Goal: Task Accomplishment & Management: Use online tool/utility

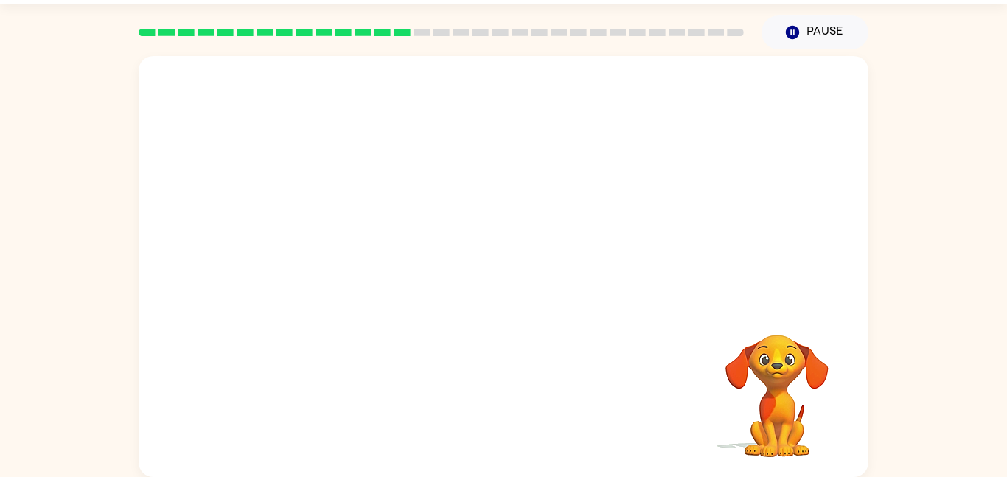
scroll to position [41, 0]
click at [461, 192] on video "Your browser must support playing .mp4 files to use Literably. Please try using…" at bounding box center [504, 181] width 730 height 248
click at [782, 319] on icon "button" at bounding box center [776, 315] width 21 height 21
click at [782, 319] on video "Your browser must support playing .mp4 files to use Literably. Please try using…" at bounding box center [776, 386] width 147 height 147
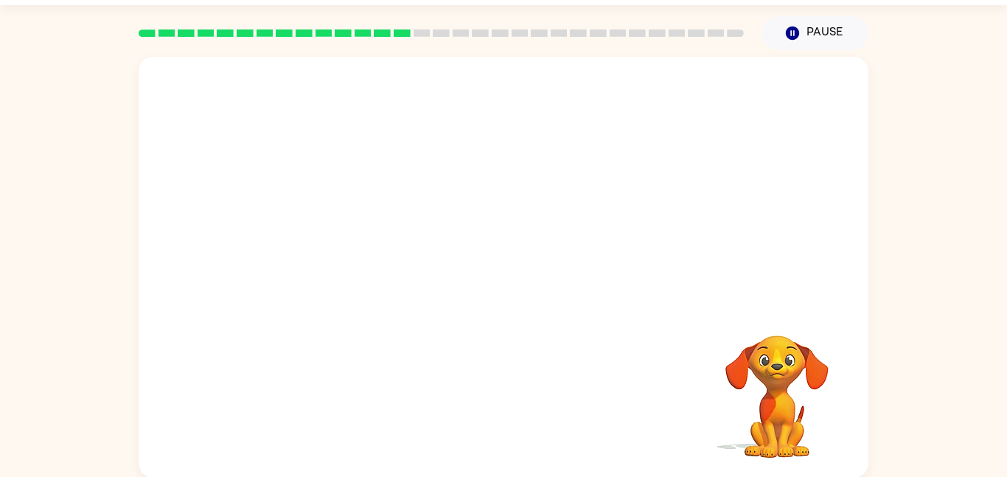
click at [782, 319] on video "Your browser must support playing .mp4 files to use Literably. Please try using…" at bounding box center [776, 386] width 147 height 147
click at [518, 273] on div at bounding box center [503, 275] width 94 height 54
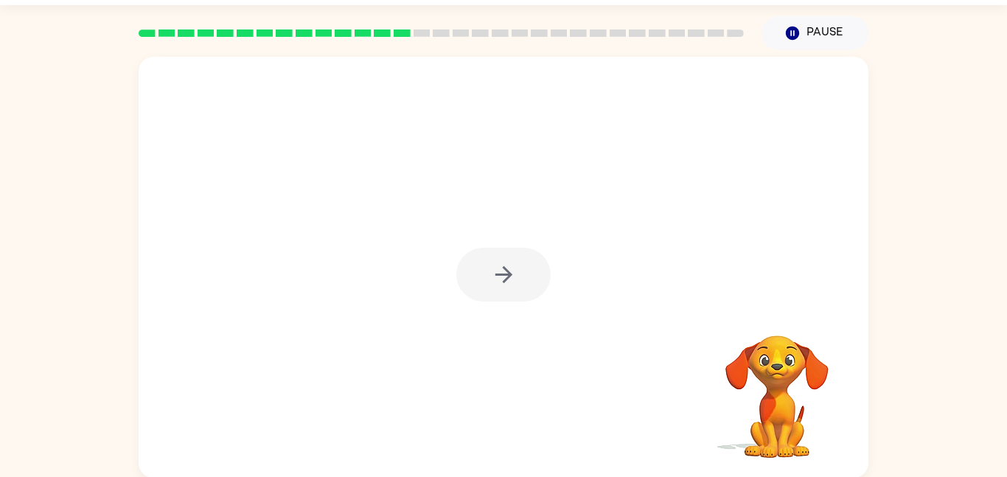
click at [518, 273] on div at bounding box center [503, 275] width 94 height 54
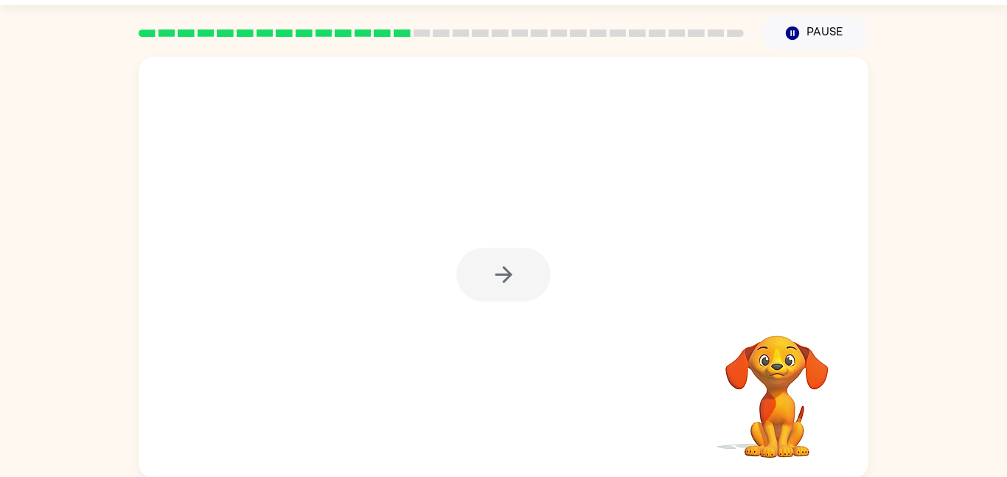
click at [518, 273] on div at bounding box center [503, 275] width 94 height 54
click at [518, 273] on button "button" at bounding box center [503, 275] width 94 height 54
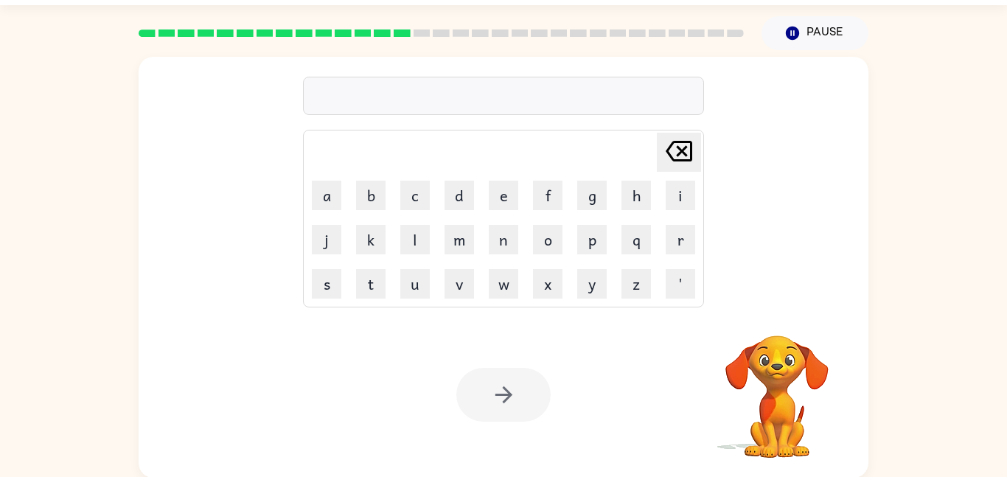
click at [450, 92] on div at bounding box center [503, 96] width 401 height 38
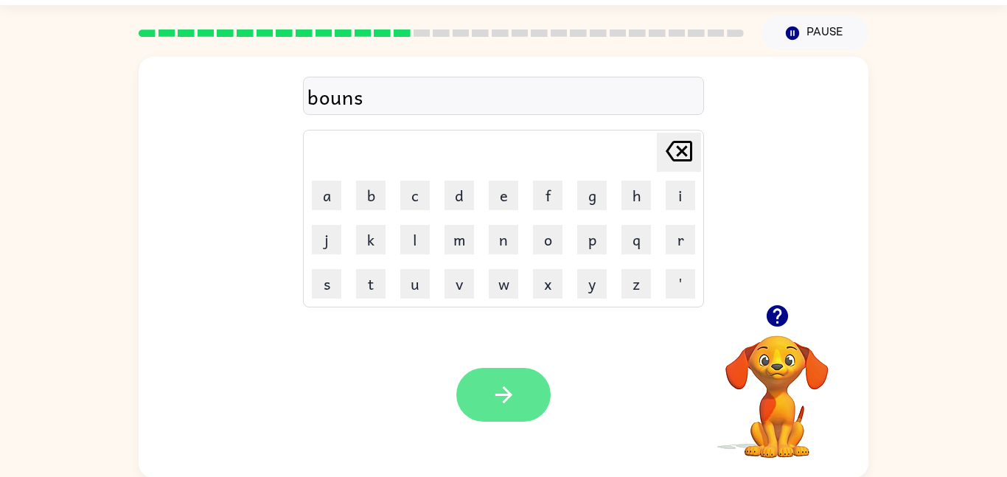
click at [503, 395] on icon "button" at bounding box center [503, 394] width 17 height 17
click at [475, 377] on button "button" at bounding box center [503, 395] width 94 height 54
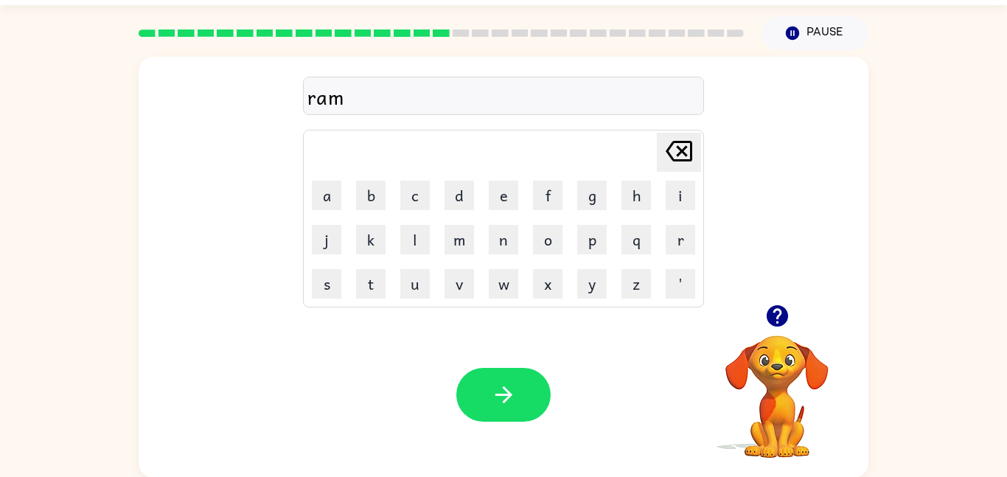
click at [789, 315] on icon "button" at bounding box center [777, 316] width 26 height 26
click at [501, 405] on icon "button" at bounding box center [504, 395] width 26 height 26
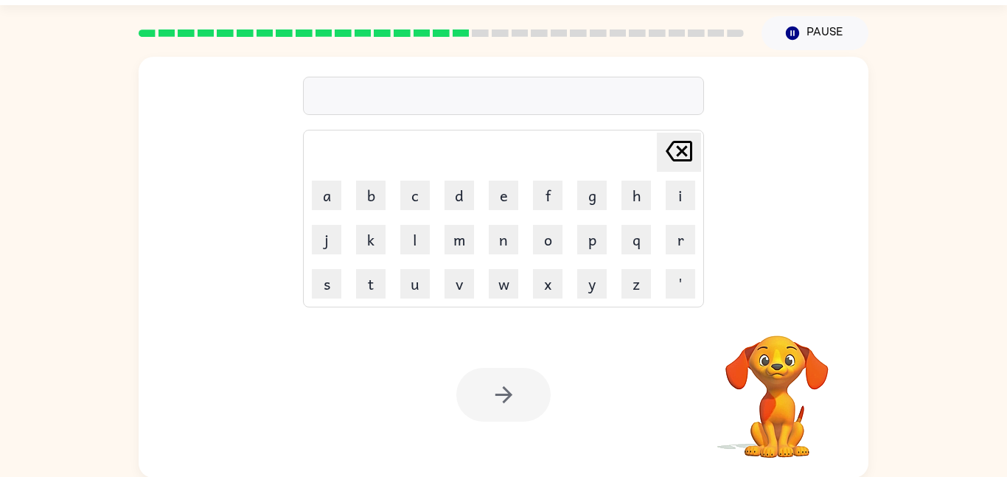
click at [408, 96] on div at bounding box center [503, 96] width 401 height 38
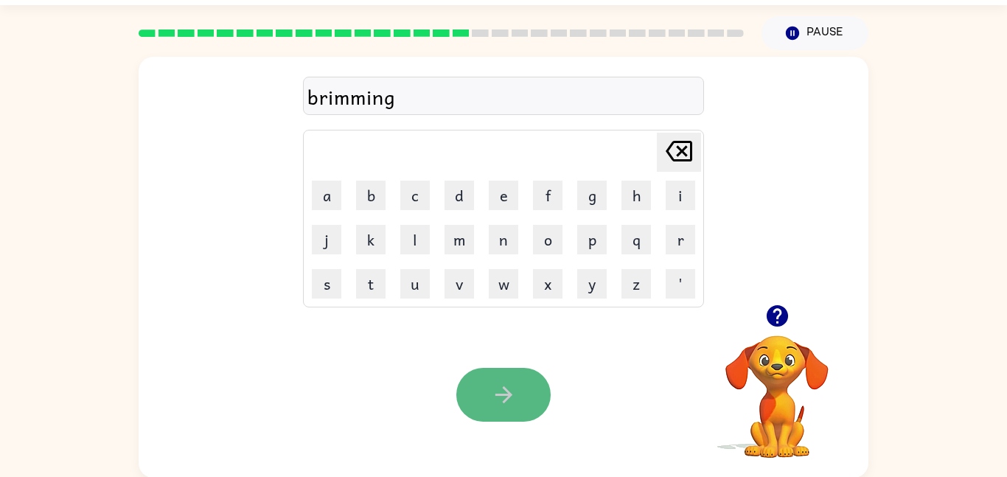
click at [499, 393] on icon "button" at bounding box center [504, 395] width 26 height 26
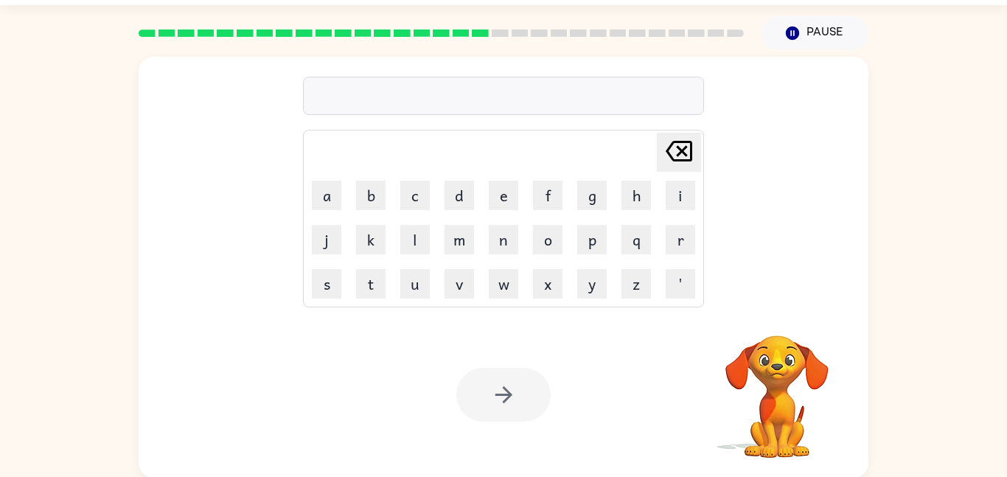
click at [403, 101] on div at bounding box center [503, 96] width 401 height 38
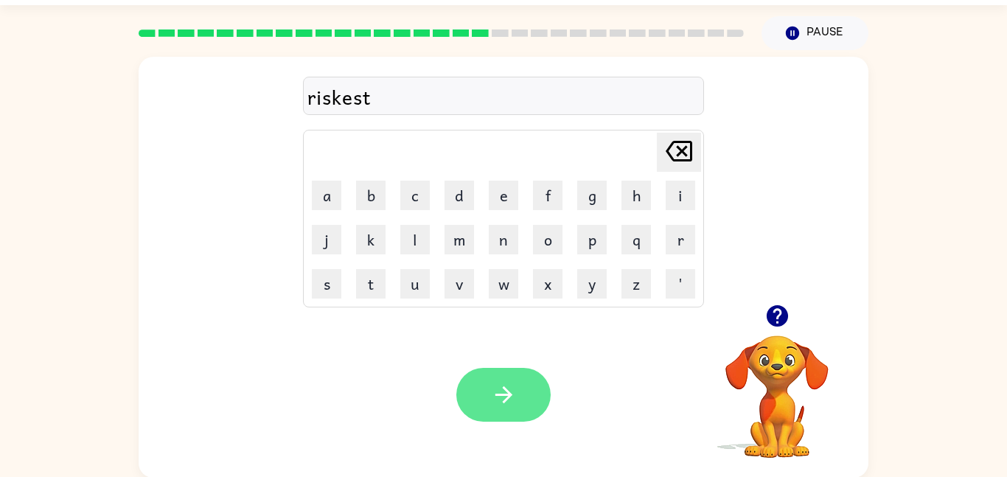
click at [504, 418] on button "button" at bounding box center [503, 395] width 94 height 54
click at [514, 394] on icon "button" at bounding box center [504, 395] width 26 height 26
click at [475, 387] on button "button" at bounding box center [503, 395] width 94 height 54
click at [491, 408] on icon "button" at bounding box center [504, 395] width 26 height 26
click at [478, 395] on button "button" at bounding box center [503, 395] width 94 height 54
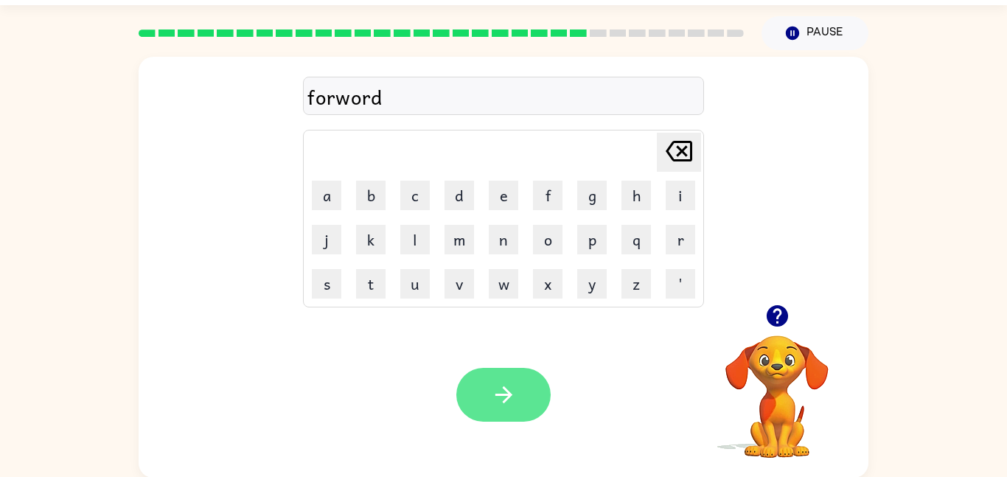
click at [496, 401] on icon "button" at bounding box center [504, 395] width 26 height 26
click at [480, 405] on button "button" at bounding box center [503, 395] width 94 height 54
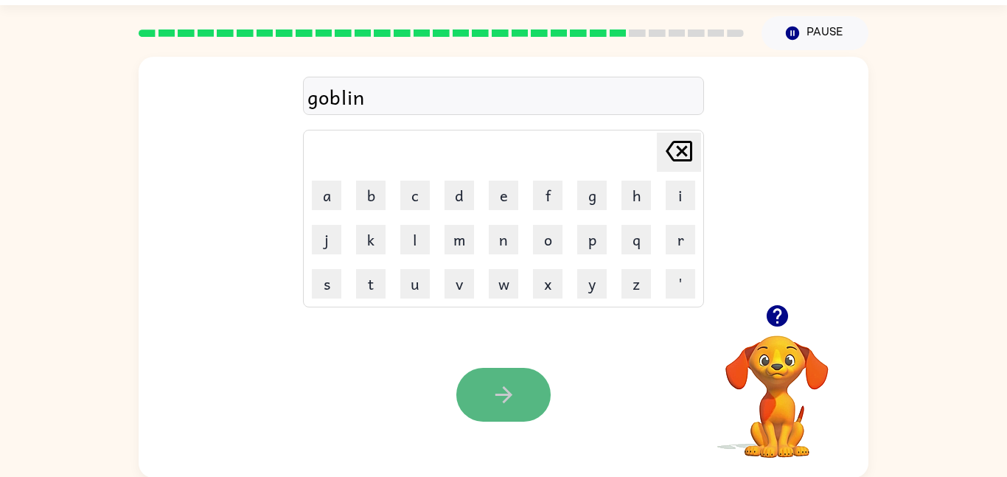
click at [510, 393] on icon "button" at bounding box center [503, 394] width 17 height 17
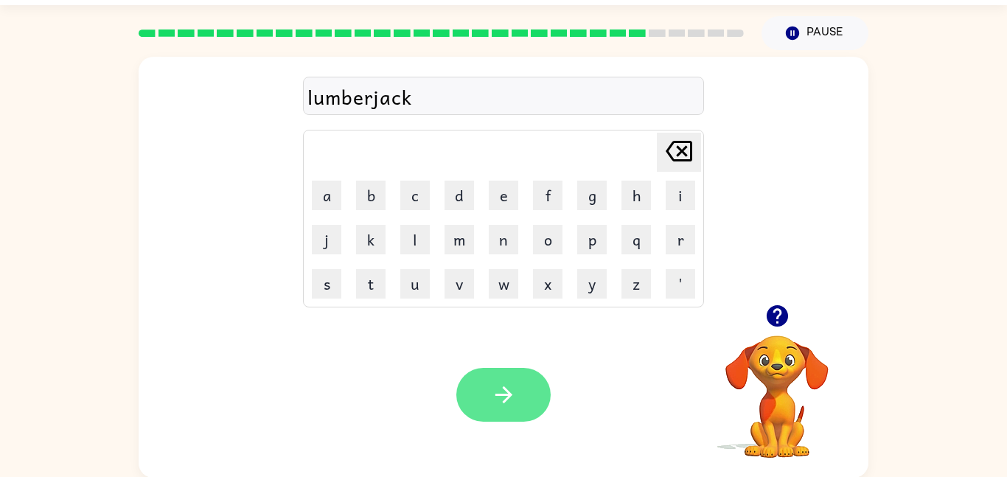
click at [475, 405] on button "button" at bounding box center [503, 395] width 94 height 54
click at [540, 382] on button "button" at bounding box center [503, 395] width 94 height 54
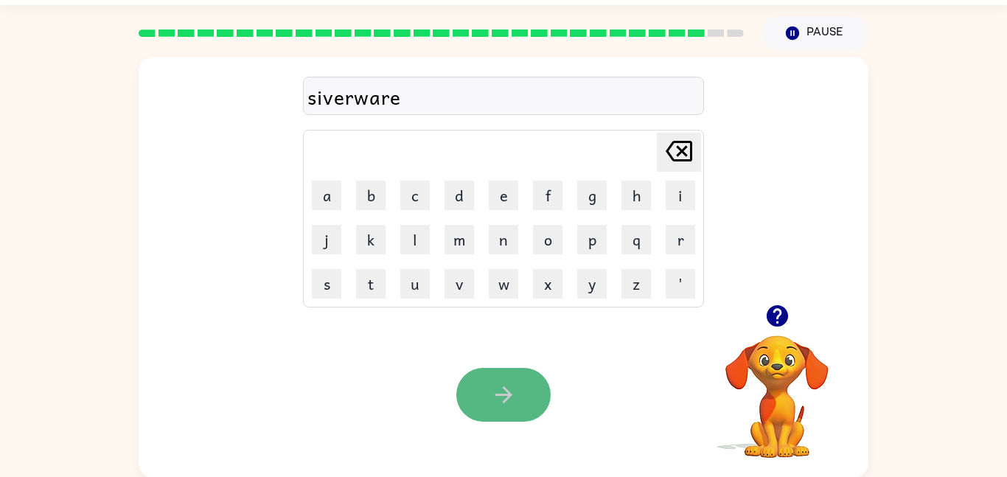
click at [464, 385] on button "button" at bounding box center [503, 395] width 94 height 54
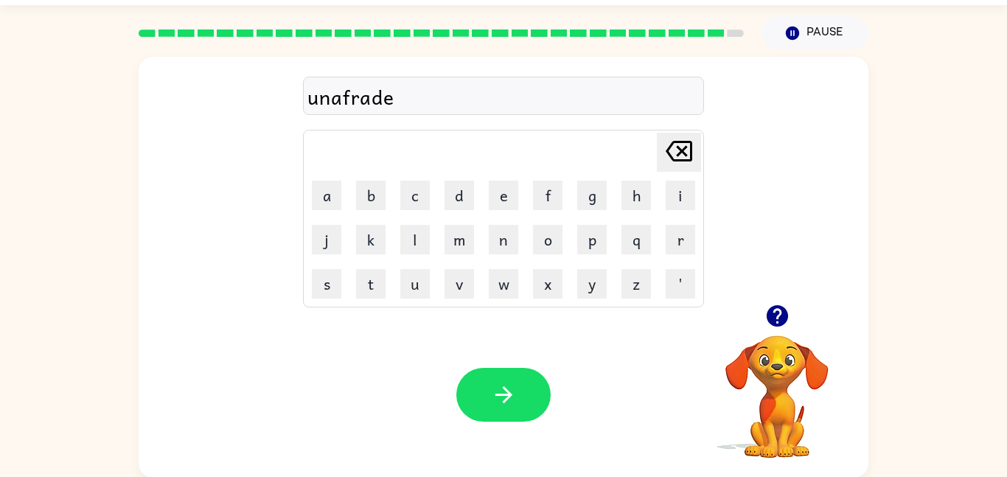
click at [449, 398] on div "Your browser must support playing .mp4 files to use Literably. Please try using…" at bounding box center [504, 395] width 730 height 166
click at [493, 380] on button "button" at bounding box center [503, 395] width 94 height 54
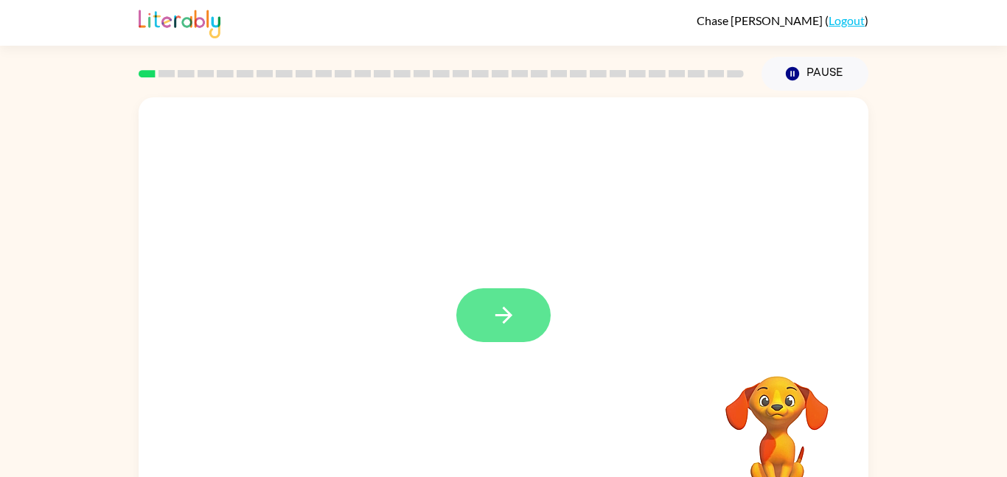
click at [491, 302] on icon "button" at bounding box center [504, 315] width 26 height 26
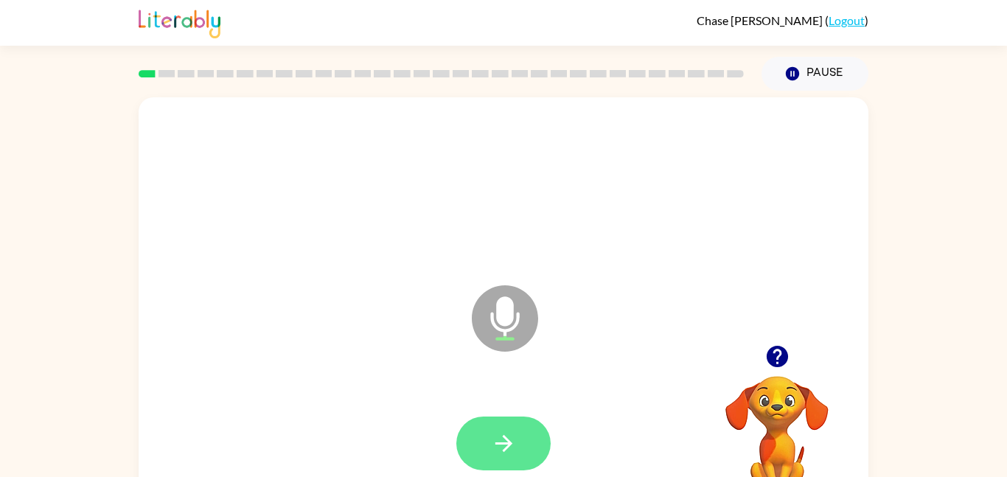
click at [492, 419] on button "button" at bounding box center [503, 443] width 94 height 54
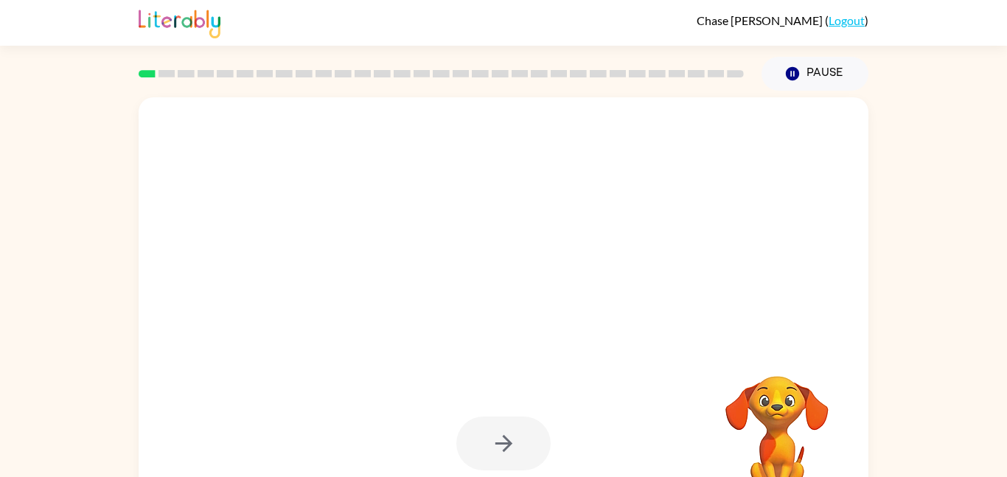
scroll to position [41, 0]
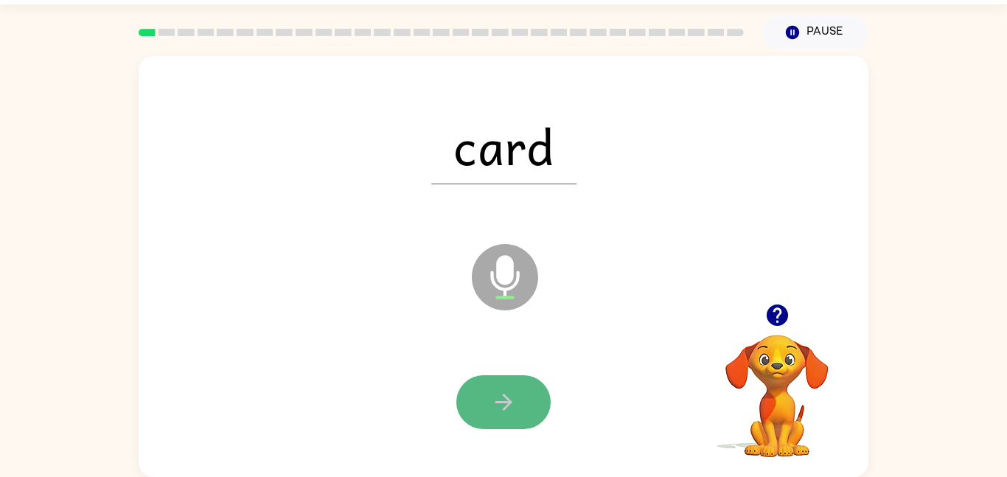
click at [521, 408] on button "button" at bounding box center [503, 402] width 94 height 54
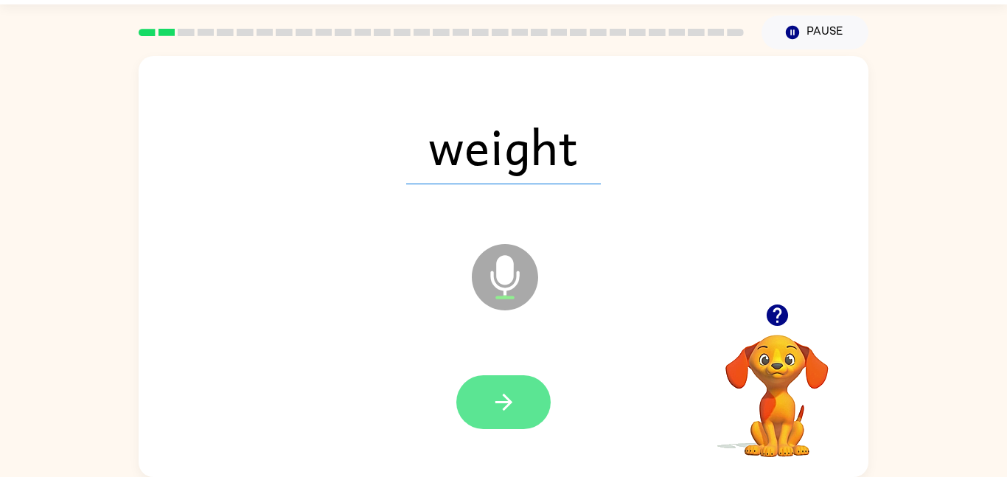
click at [509, 397] on icon "button" at bounding box center [504, 402] width 26 height 26
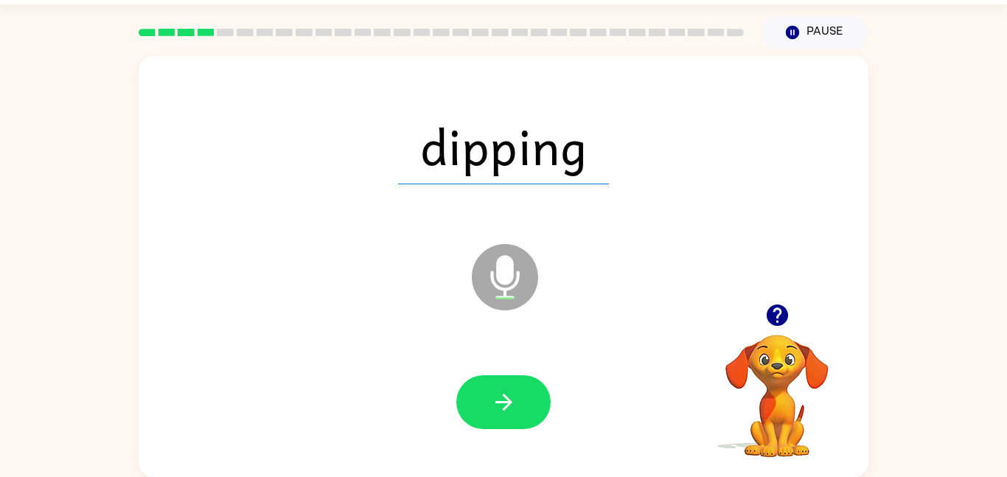
click at [509, 397] on icon "button" at bounding box center [504, 402] width 26 height 26
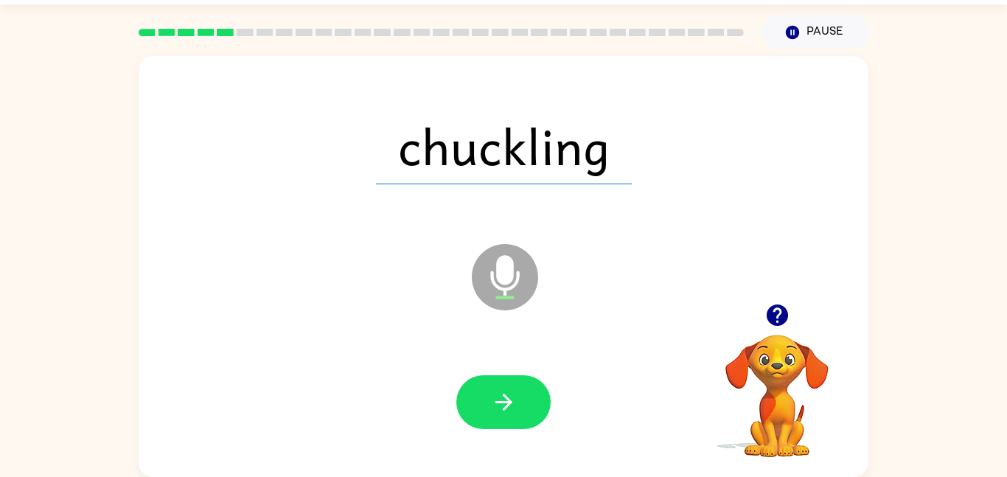
click at [509, 397] on icon "button" at bounding box center [504, 402] width 26 height 26
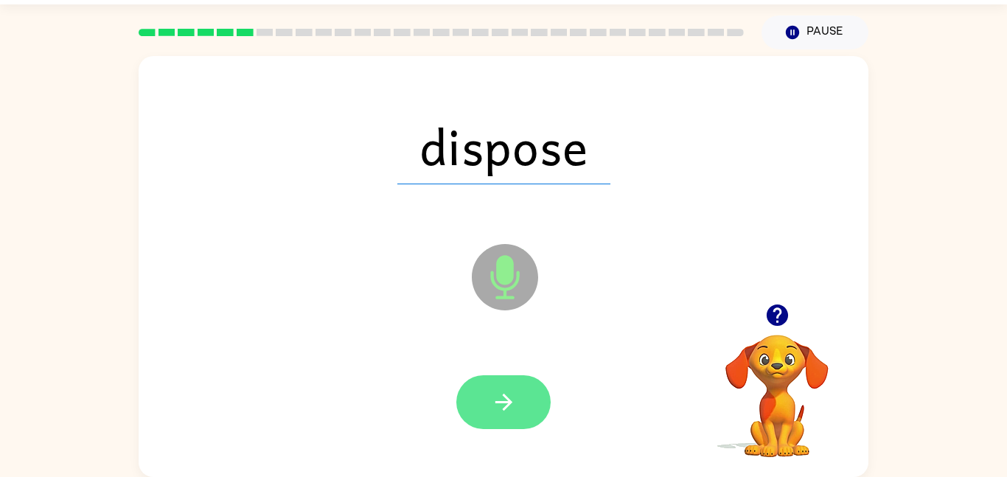
click at [492, 398] on icon "button" at bounding box center [504, 402] width 26 height 26
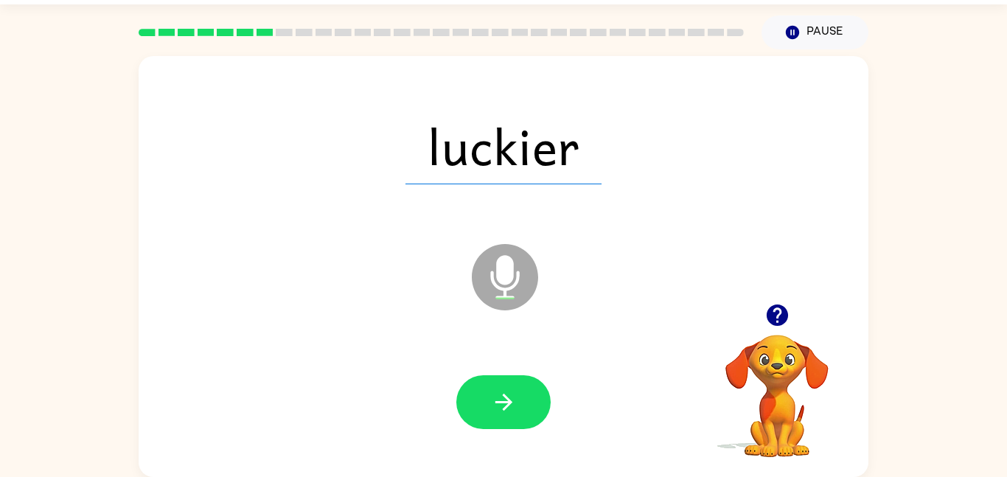
click at [492, 398] on icon "button" at bounding box center [504, 402] width 26 height 26
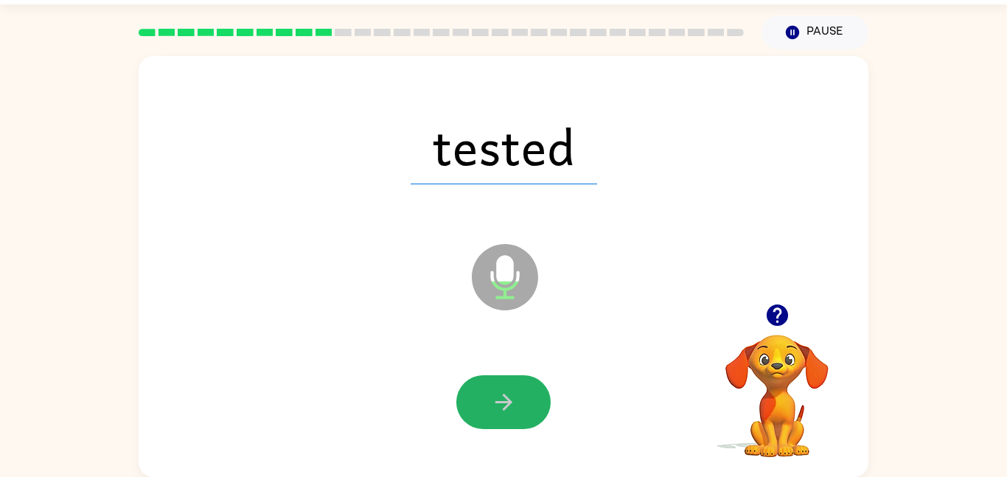
click at [492, 398] on icon "button" at bounding box center [504, 402] width 26 height 26
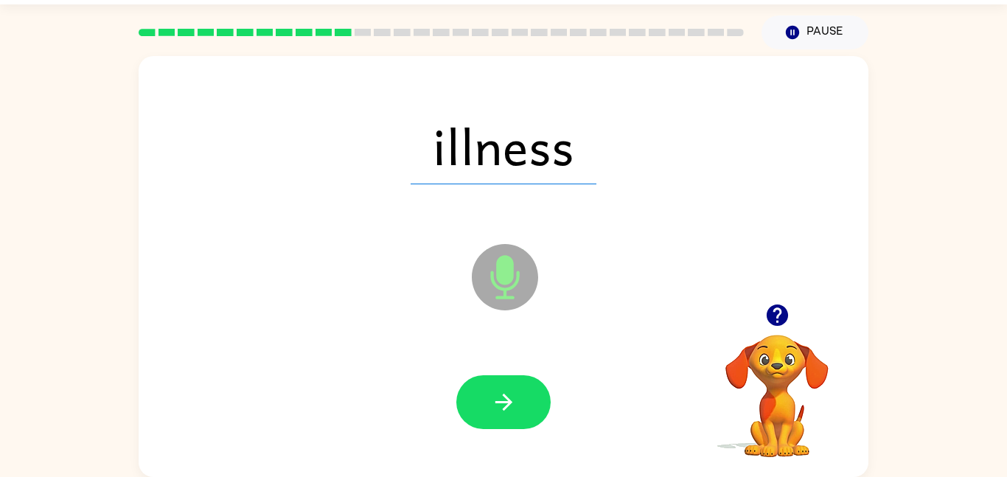
click at [492, 398] on icon "button" at bounding box center [504, 402] width 26 height 26
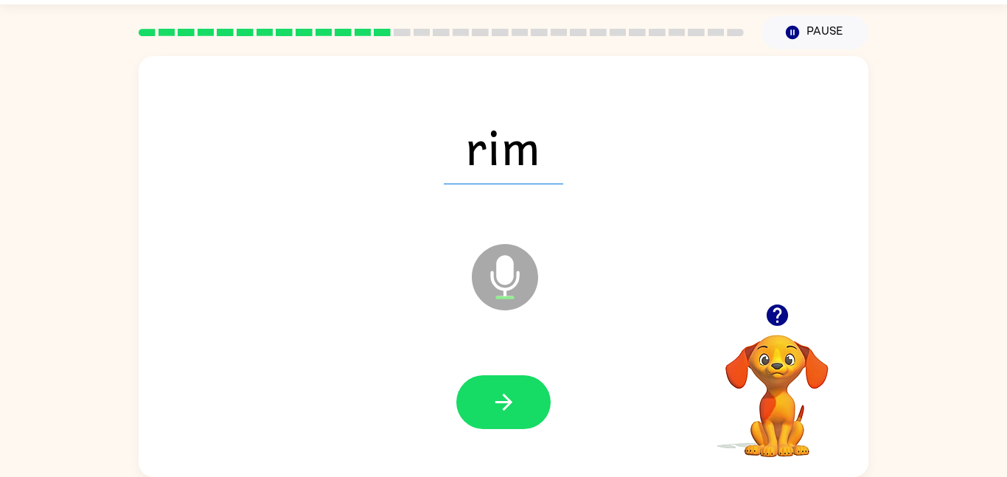
click at [492, 398] on icon "button" at bounding box center [504, 402] width 26 height 26
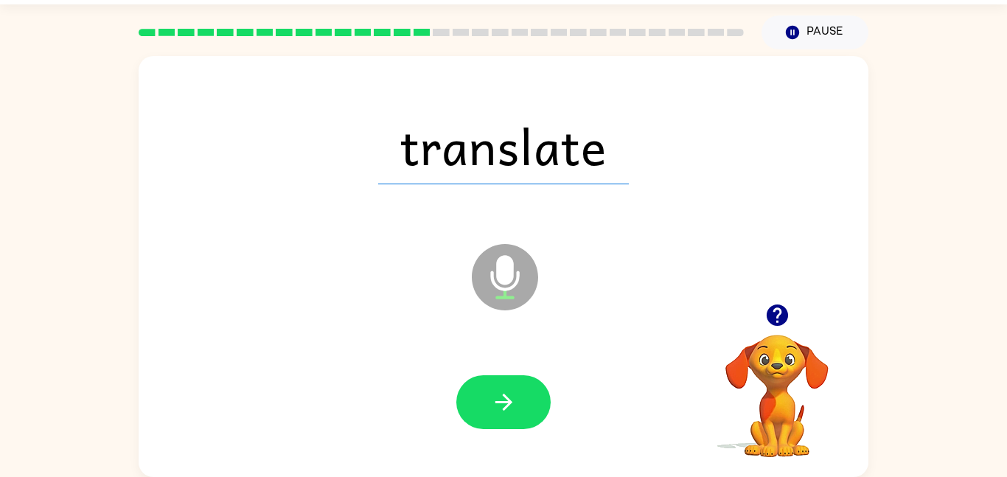
click at [492, 398] on icon "button" at bounding box center [504, 402] width 26 height 26
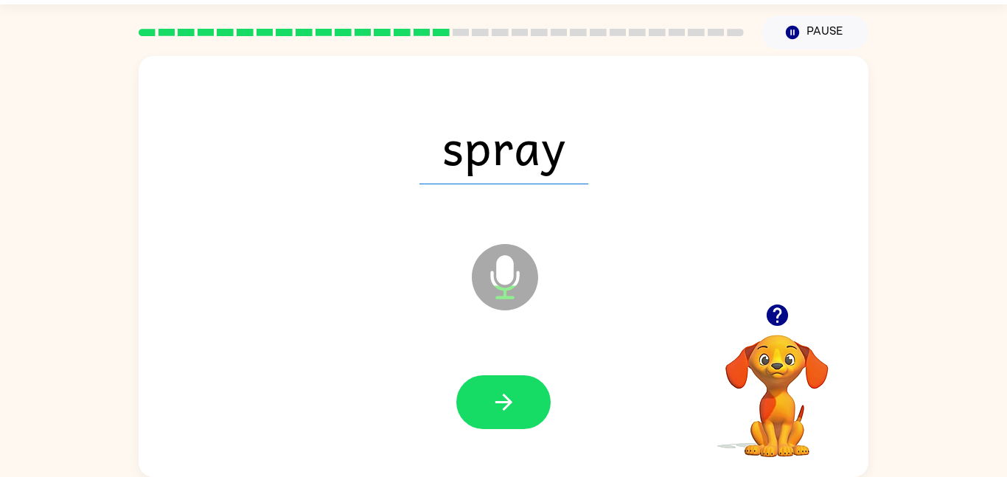
click at [492, 398] on icon "button" at bounding box center [504, 402] width 26 height 26
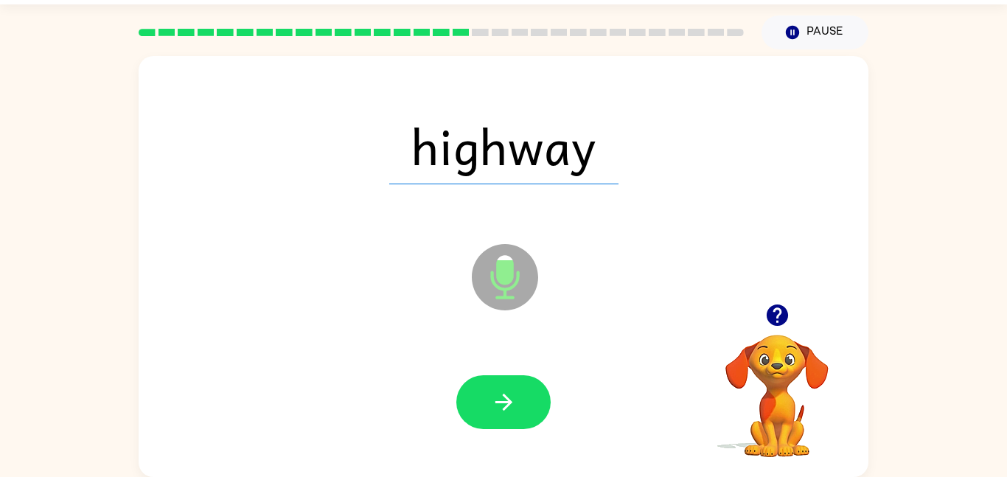
click at [492, 398] on icon "button" at bounding box center [504, 402] width 26 height 26
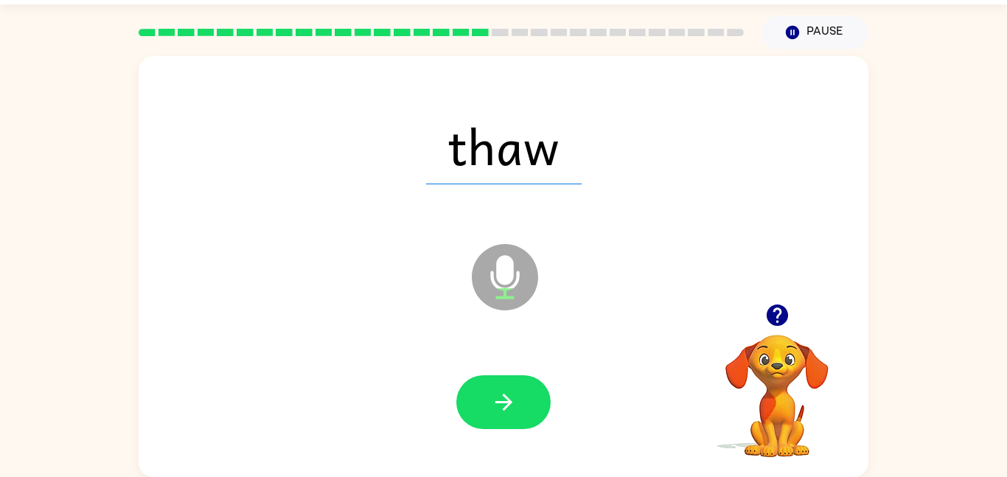
click at [492, 398] on icon "button" at bounding box center [504, 402] width 26 height 26
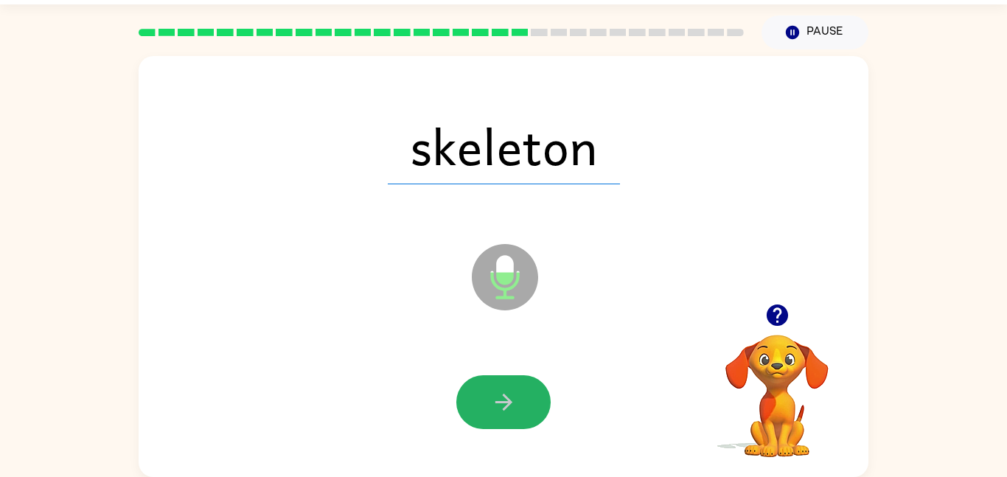
click at [492, 398] on icon "button" at bounding box center [504, 402] width 26 height 26
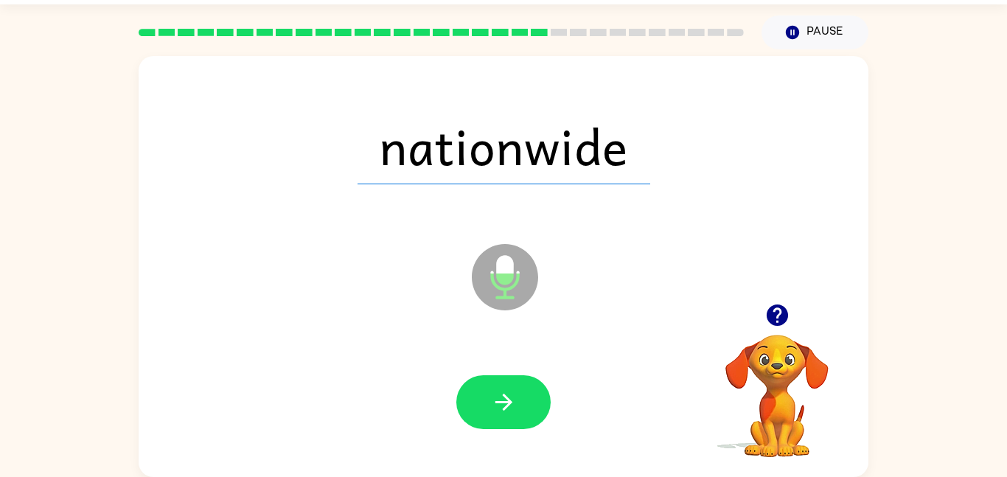
click at [492, 398] on icon "button" at bounding box center [504, 402] width 26 height 26
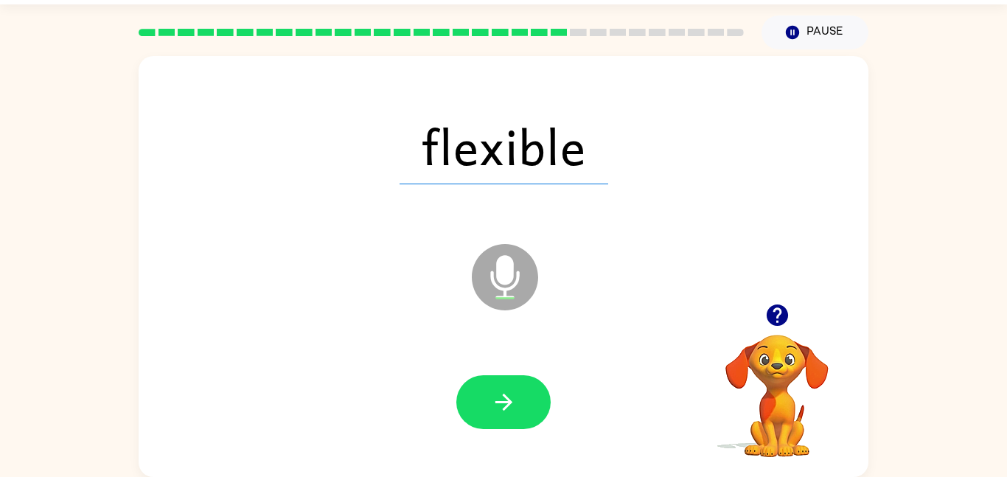
click at [492, 398] on icon "button" at bounding box center [504, 402] width 26 height 26
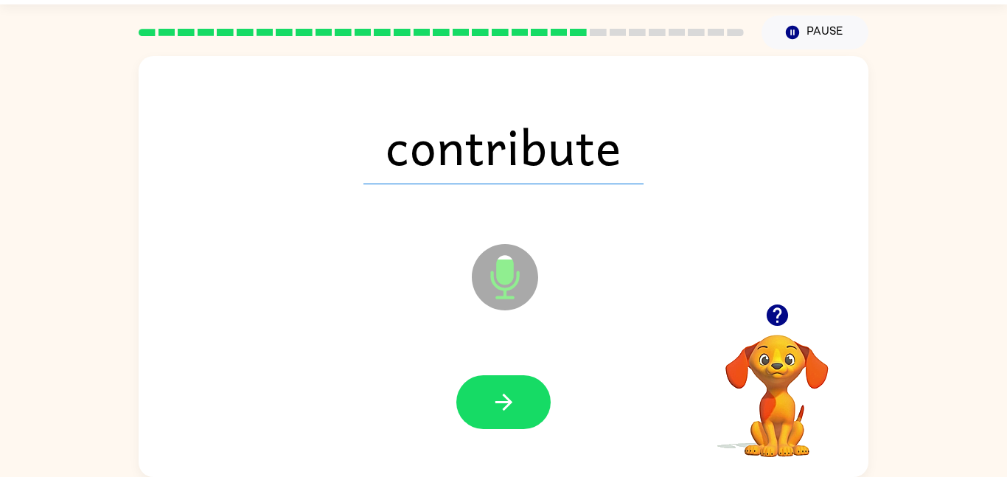
click at [492, 398] on icon "button" at bounding box center [504, 402] width 26 height 26
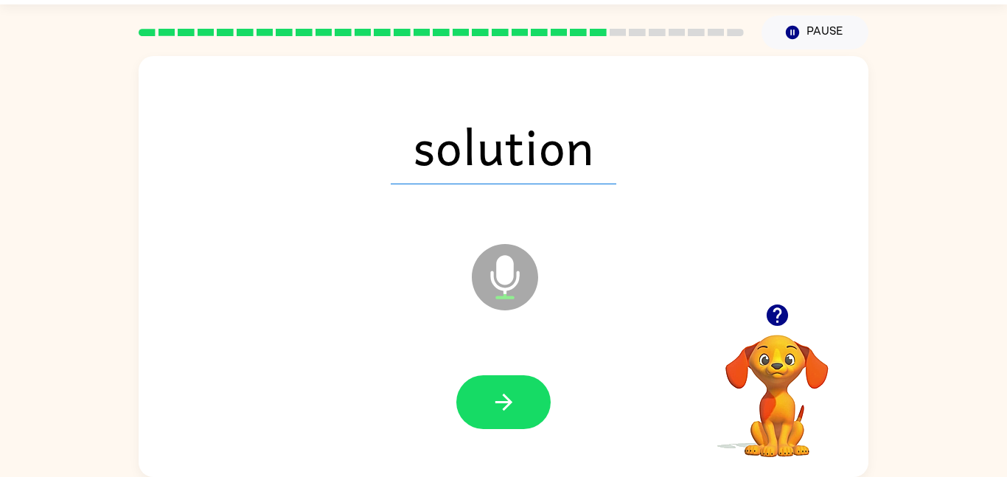
click at [492, 398] on icon "button" at bounding box center [504, 402] width 26 height 26
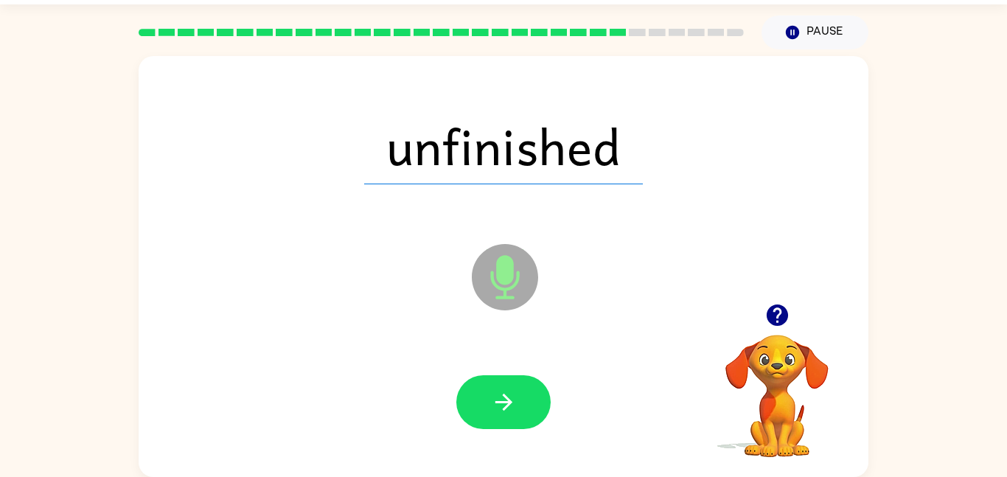
click at [492, 398] on icon "button" at bounding box center [504, 402] width 26 height 26
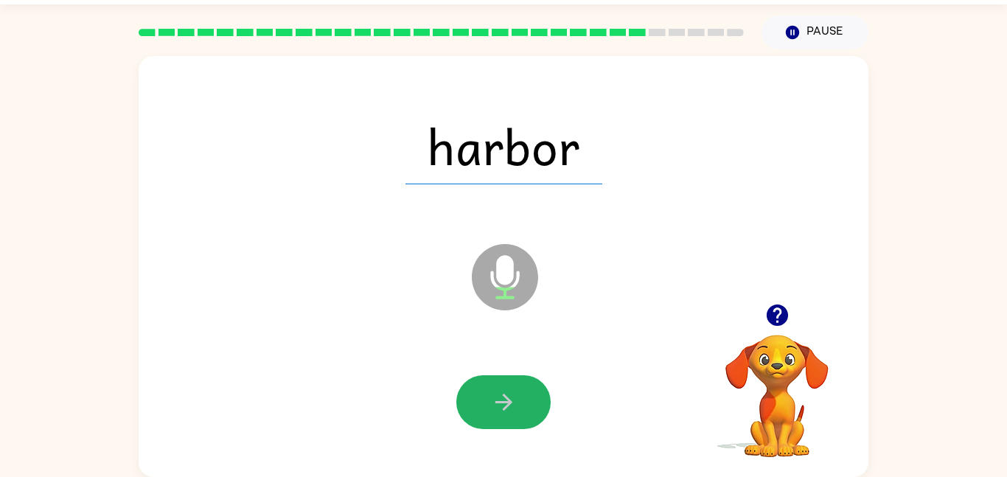
click at [492, 398] on icon "button" at bounding box center [504, 402] width 26 height 26
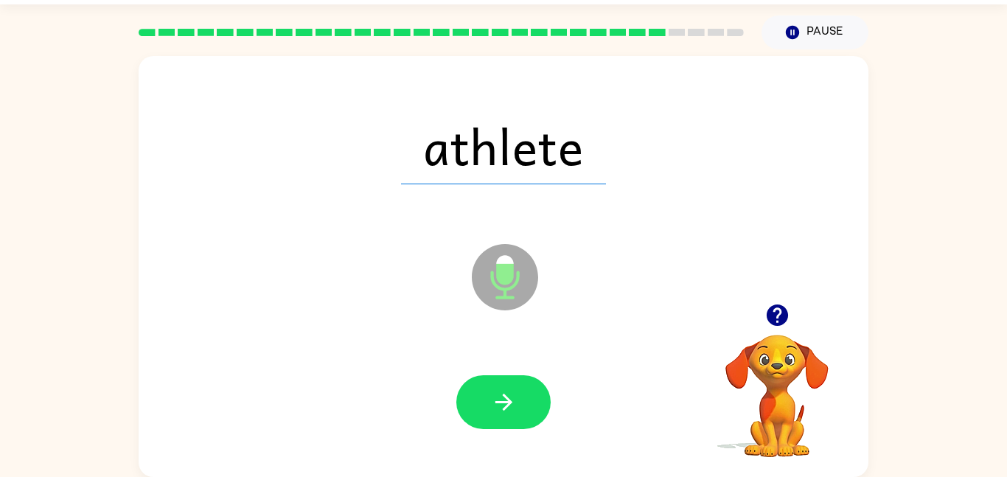
click at [492, 398] on icon "button" at bounding box center [504, 402] width 26 height 26
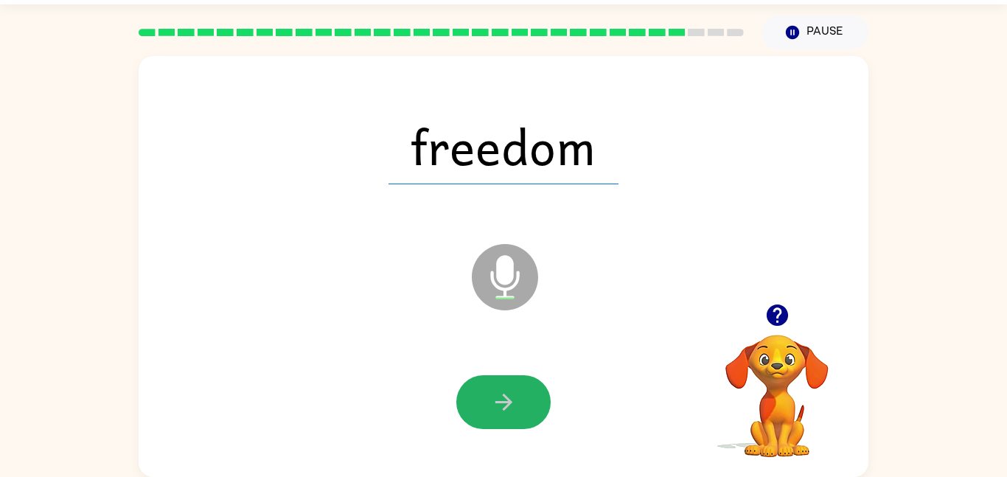
click at [492, 398] on icon "button" at bounding box center [504, 402] width 26 height 26
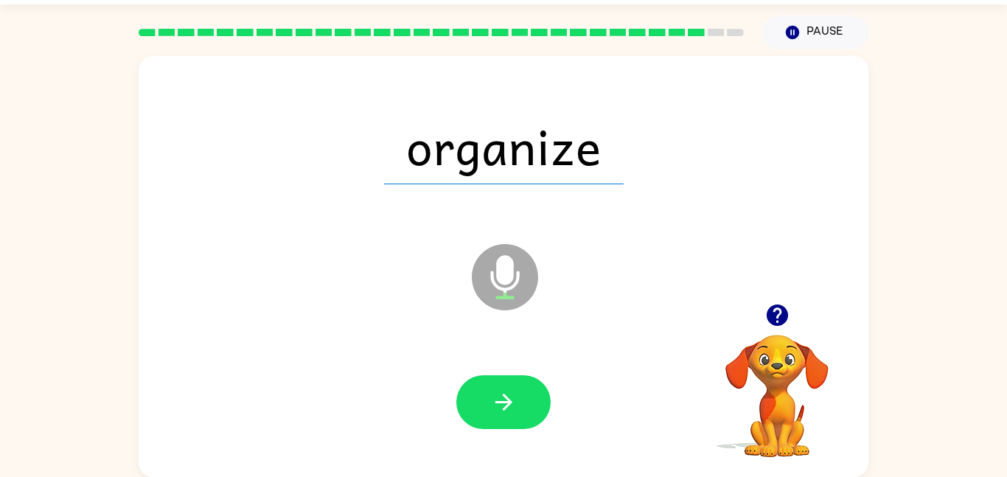
click at [492, 398] on icon "button" at bounding box center [504, 402] width 26 height 26
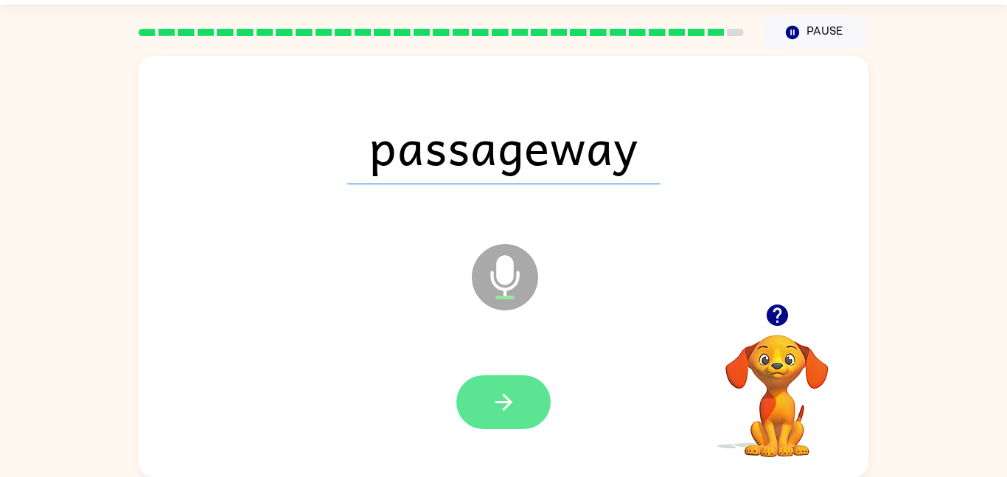
click at [481, 413] on button "button" at bounding box center [503, 402] width 94 height 54
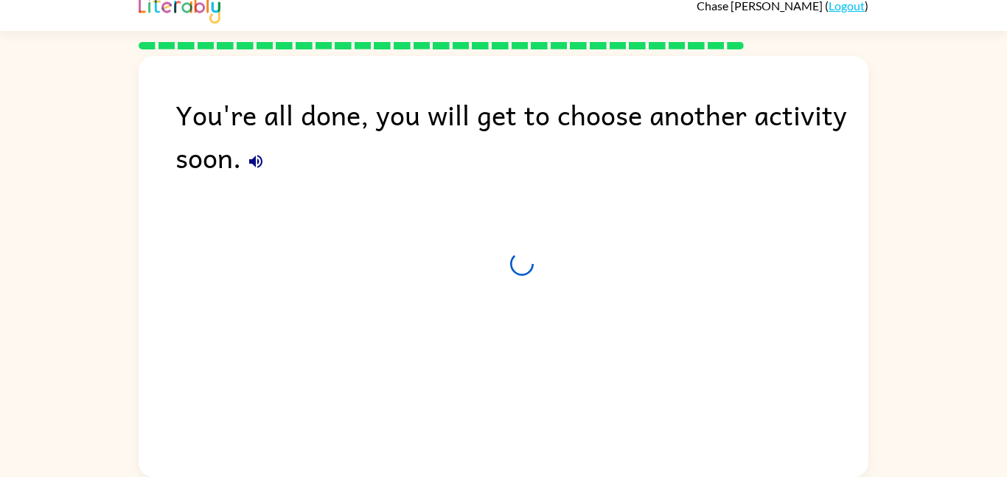
scroll to position [15, 0]
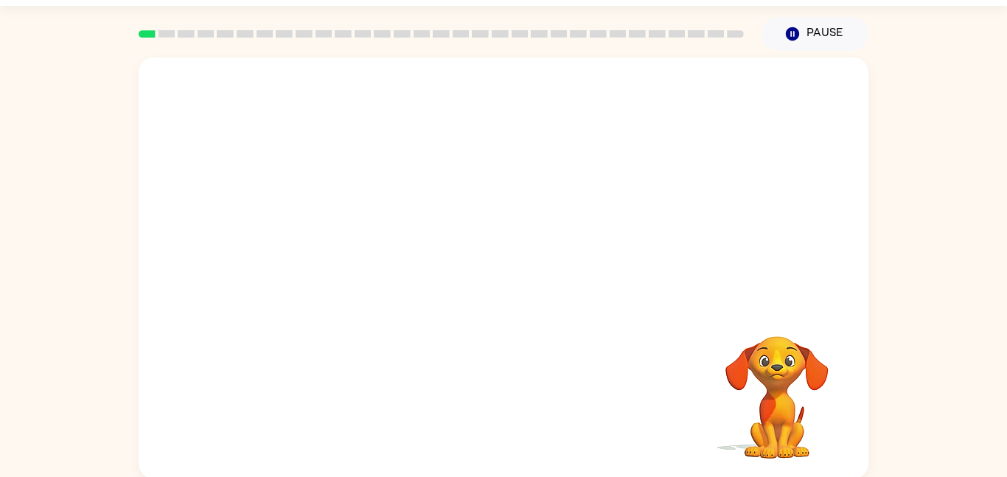
scroll to position [41, 0]
click at [332, 164] on video "Your browser must support playing .mp4 files to use Literably. Please try using…" at bounding box center [504, 180] width 730 height 248
click at [334, 153] on video "Your browser must support playing .mp4 files to use Literably. Please try using…" at bounding box center [504, 180] width 730 height 248
click at [541, 158] on video "Your browser must support playing .mp4 files to use Literably. Please try using…" at bounding box center [504, 180] width 730 height 248
click at [542, 157] on video "Your browser must support playing .mp4 files to use Literably. Please try using…" at bounding box center [504, 180] width 730 height 248
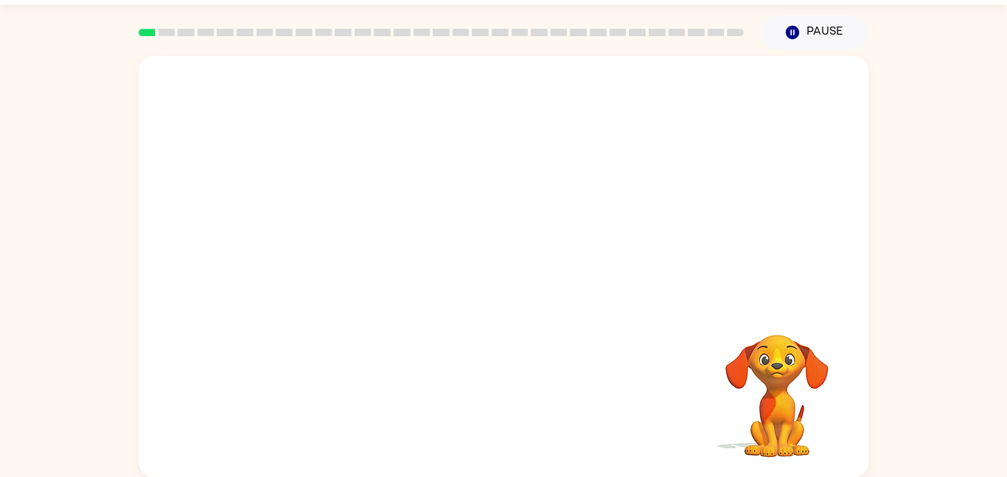
click at [542, 157] on video "Your browser must support playing .mp4 files to use Literably. Please try using…" at bounding box center [504, 180] width 730 height 248
click at [493, 290] on button "button" at bounding box center [503, 274] width 94 height 54
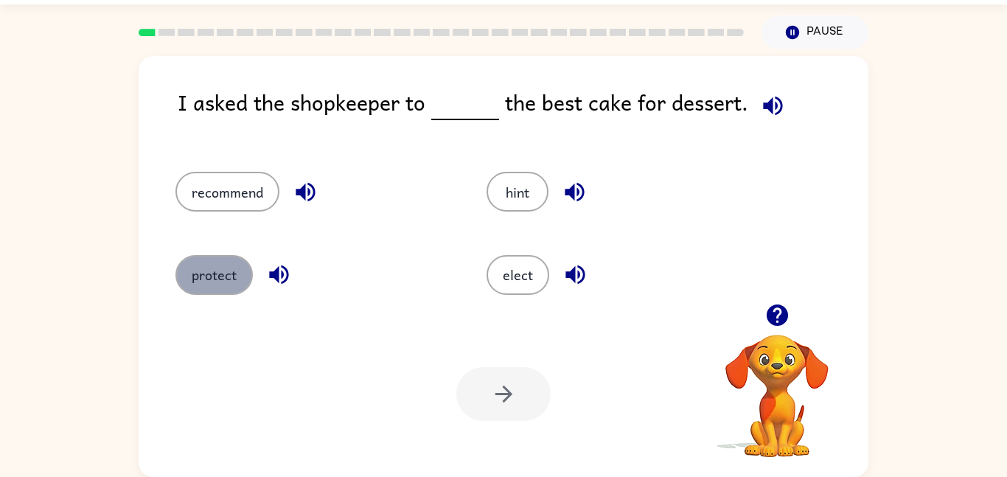
click at [206, 270] on button "protect" at bounding box center [213, 275] width 77 height 40
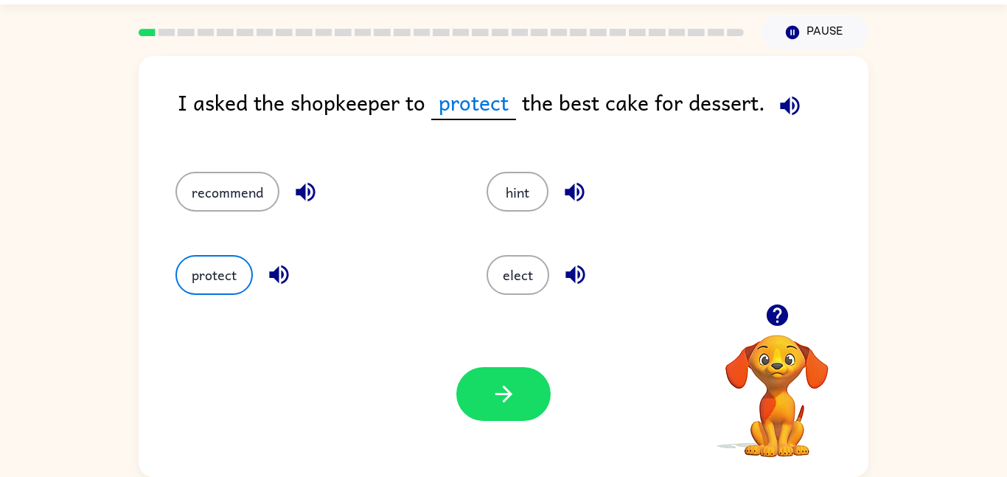
click at [791, 105] on icon "button" at bounding box center [789, 105] width 19 height 19
click at [204, 181] on button "recommend" at bounding box center [227, 192] width 104 height 40
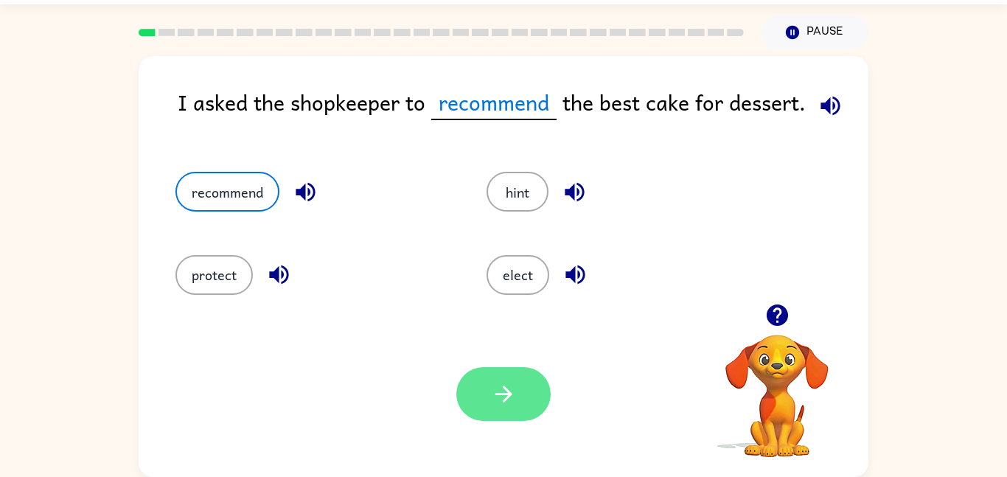
click at [489, 419] on button "button" at bounding box center [503, 394] width 94 height 54
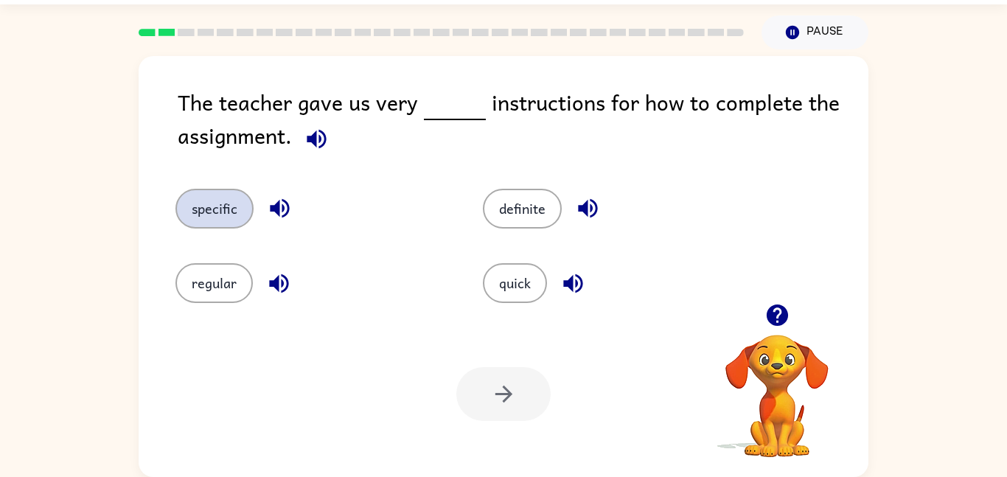
click at [207, 206] on button "specific" at bounding box center [214, 209] width 78 height 40
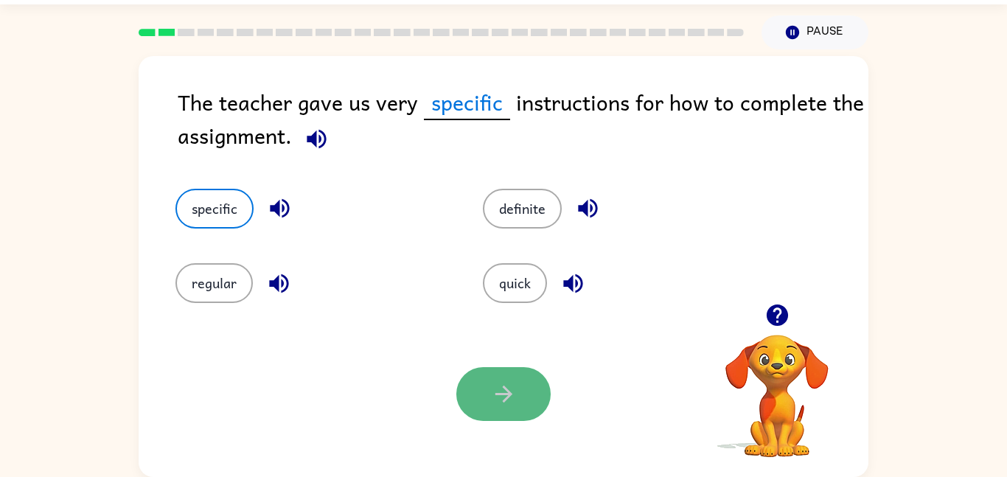
click at [507, 402] on icon "button" at bounding box center [504, 394] width 26 height 26
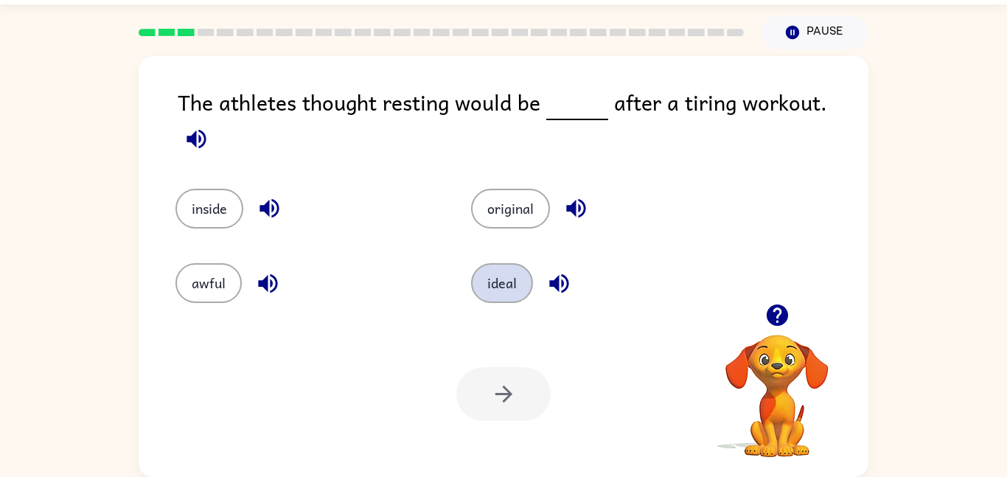
click at [486, 280] on button "ideal" at bounding box center [502, 283] width 62 height 40
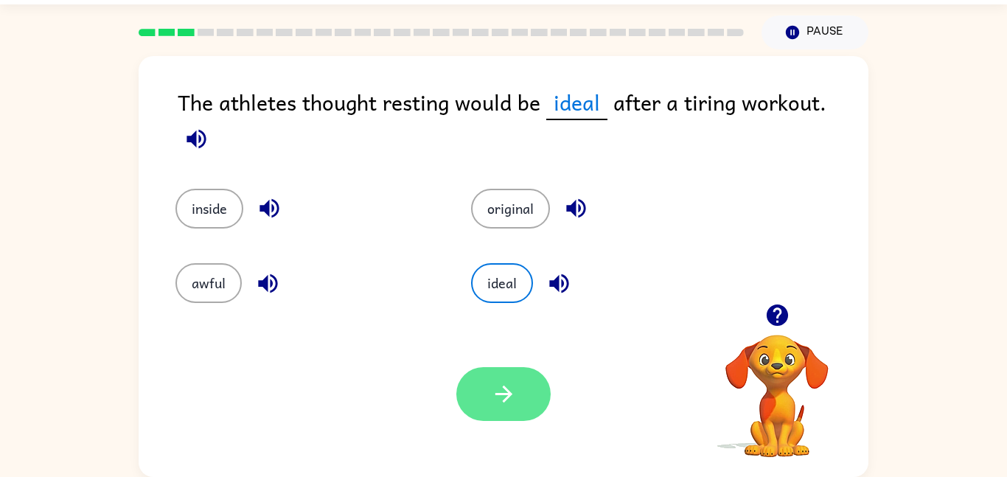
click at [520, 377] on button "button" at bounding box center [503, 394] width 94 height 54
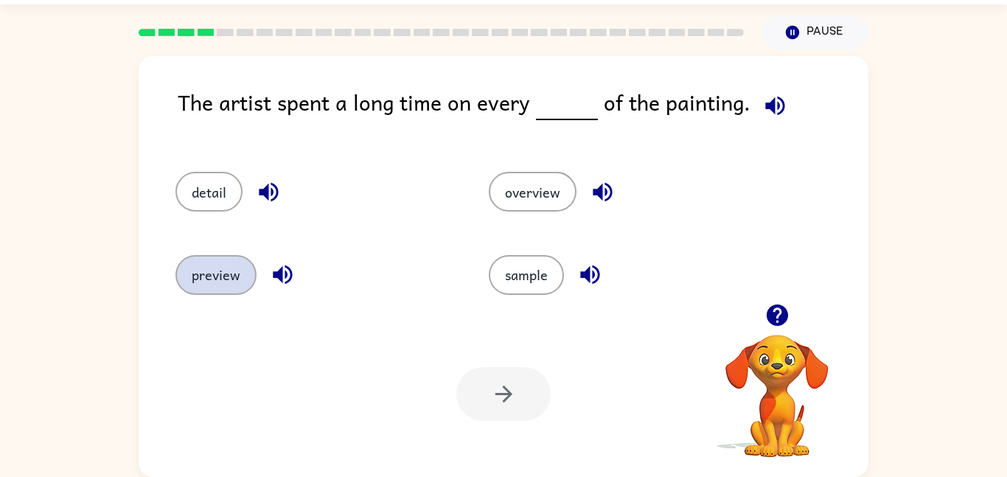
click at [205, 273] on button "preview" at bounding box center [215, 275] width 81 height 40
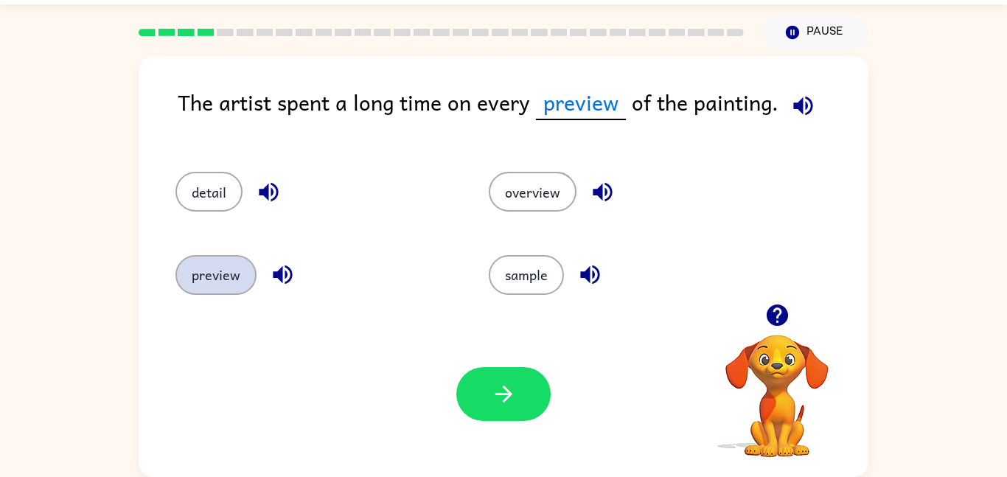
click at [205, 273] on button "preview" at bounding box center [215, 275] width 81 height 40
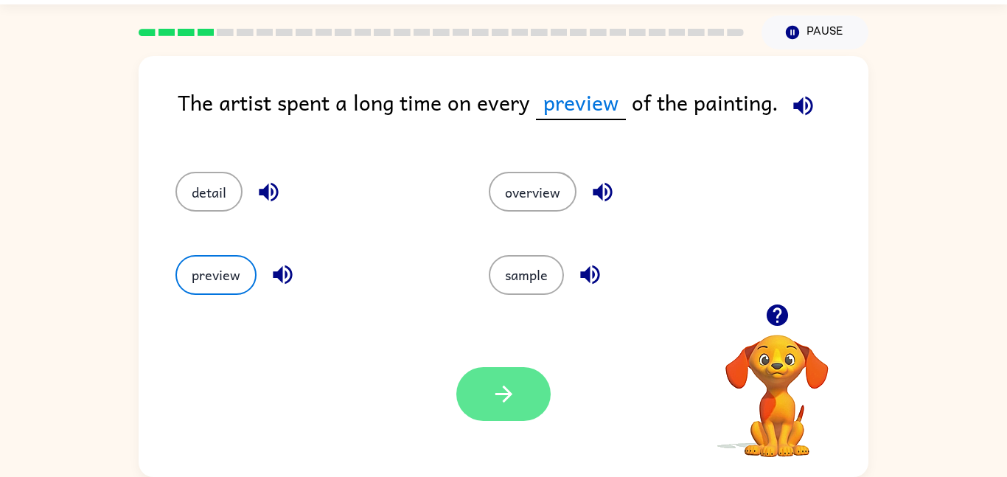
click at [497, 399] on icon "button" at bounding box center [504, 394] width 26 height 26
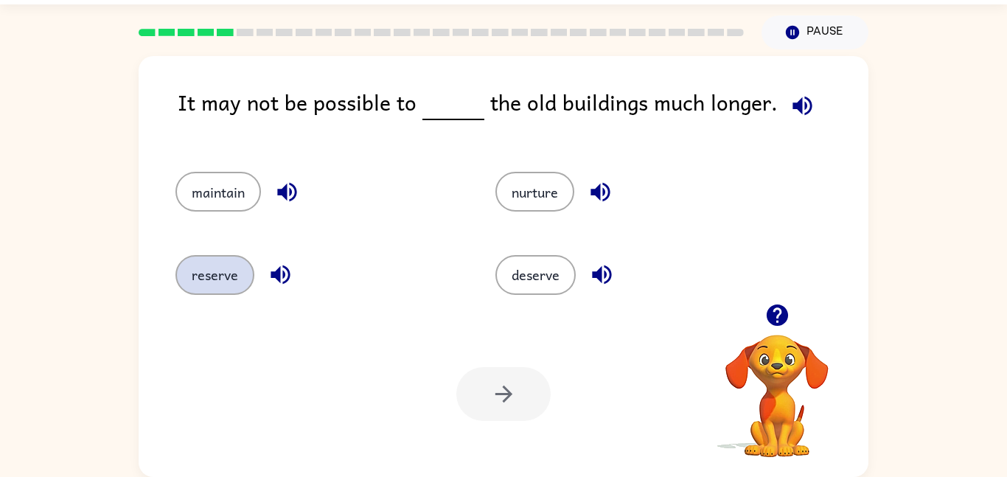
click at [226, 268] on button "reserve" at bounding box center [214, 275] width 79 height 40
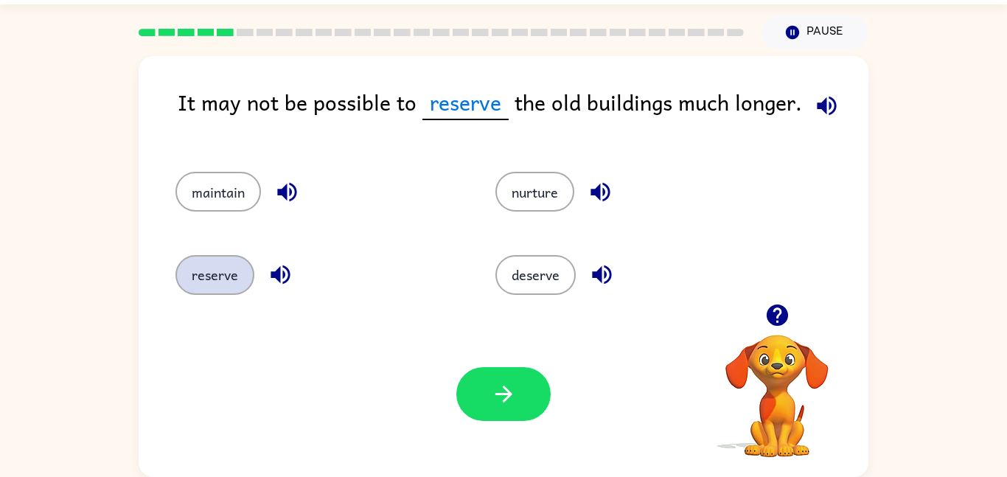
click at [227, 268] on button "reserve" at bounding box center [214, 275] width 79 height 40
click at [238, 192] on button "maintain" at bounding box center [218, 192] width 86 height 40
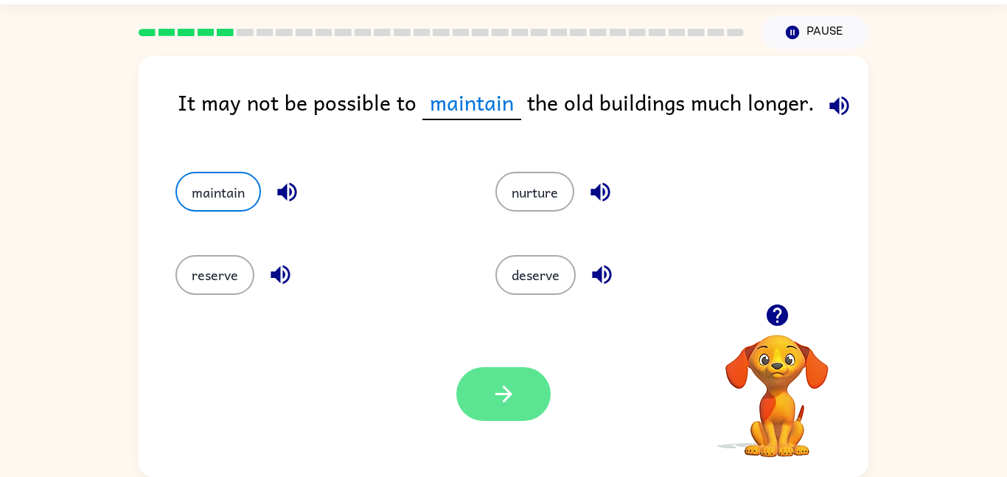
click at [518, 386] on button "button" at bounding box center [503, 394] width 94 height 54
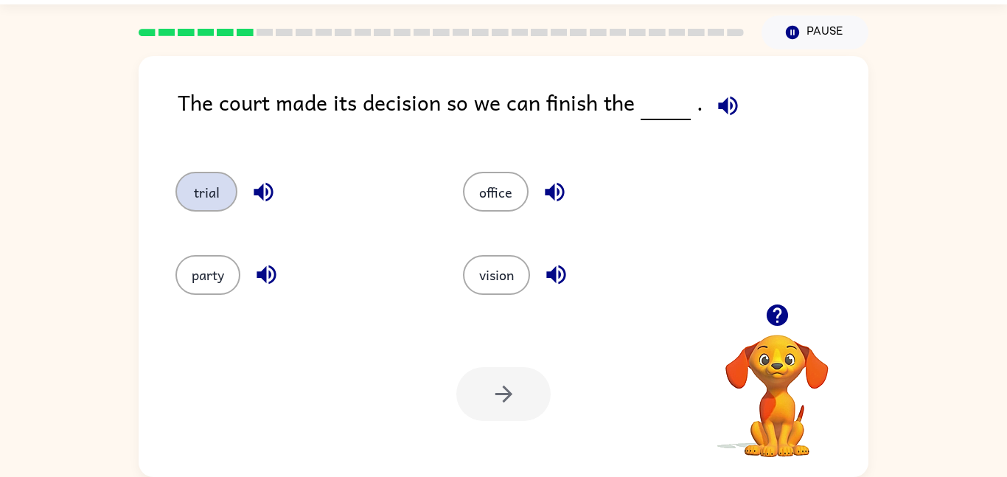
click at [218, 203] on button "trial" at bounding box center [206, 192] width 62 height 40
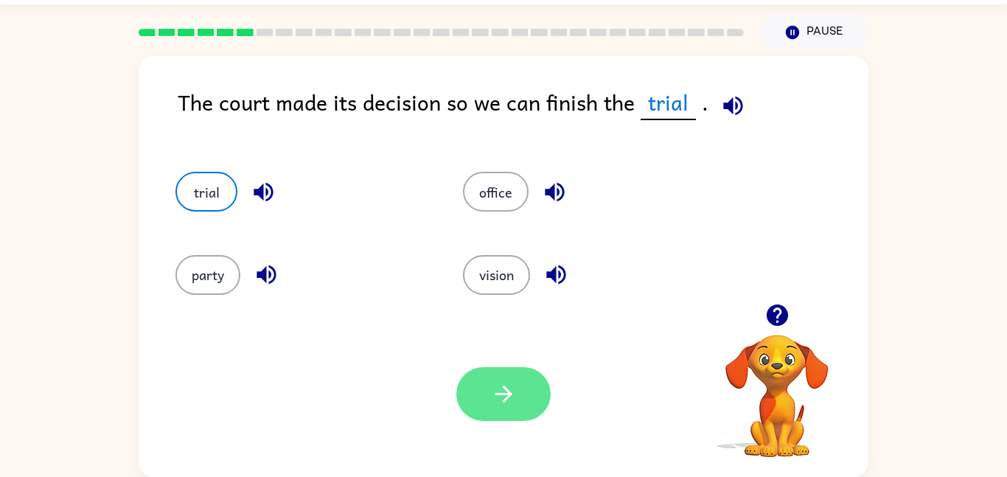
click at [485, 399] on button "button" at bounding box center [503, 394] width 94 height 54
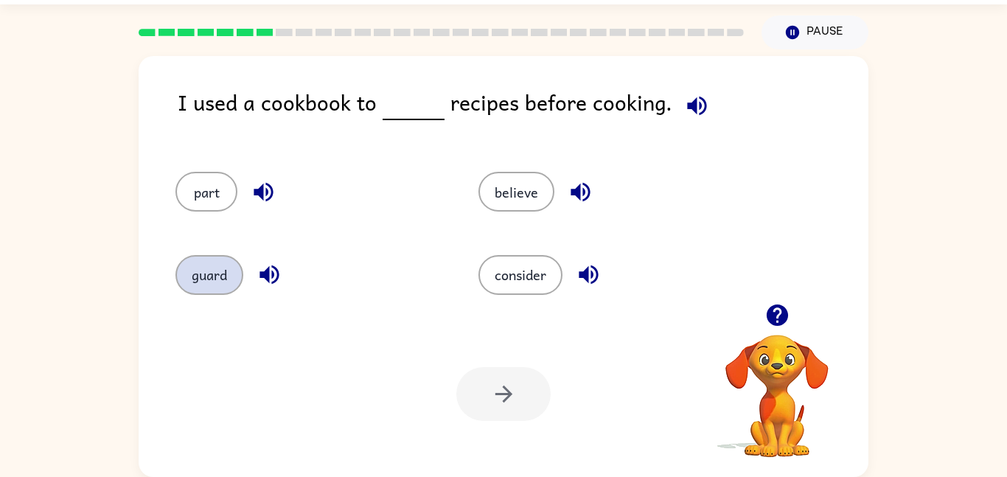
click at [236, 282] on button "guard" at bounding box center [209, 275] width 68 height 40
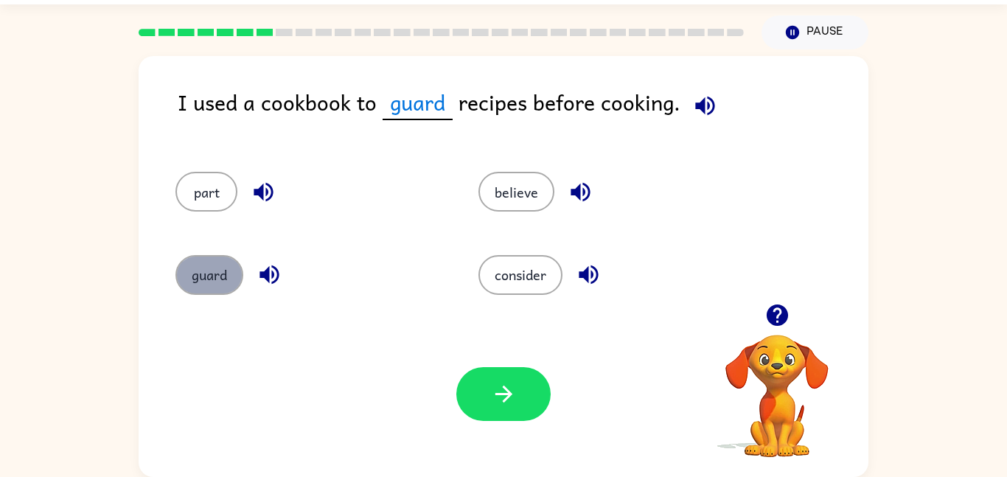
click at [236, 282] on button "guard" at bounding box center [209, 275] width 68 height 40
click at [510, 277] on button "consider" at bounding box center [520, 275] width 84 height 40
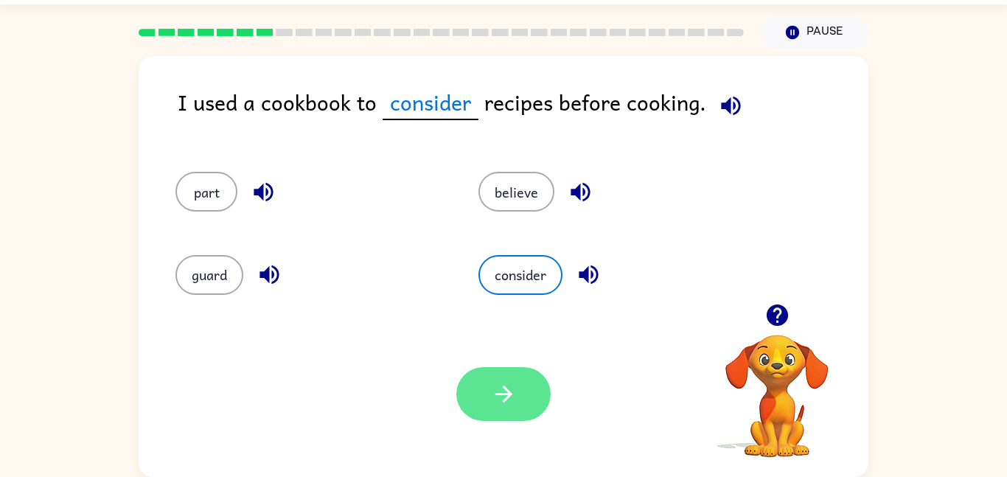
click at [471, 379] on button "button" at bounding box center [503, 394] width 94 height 54
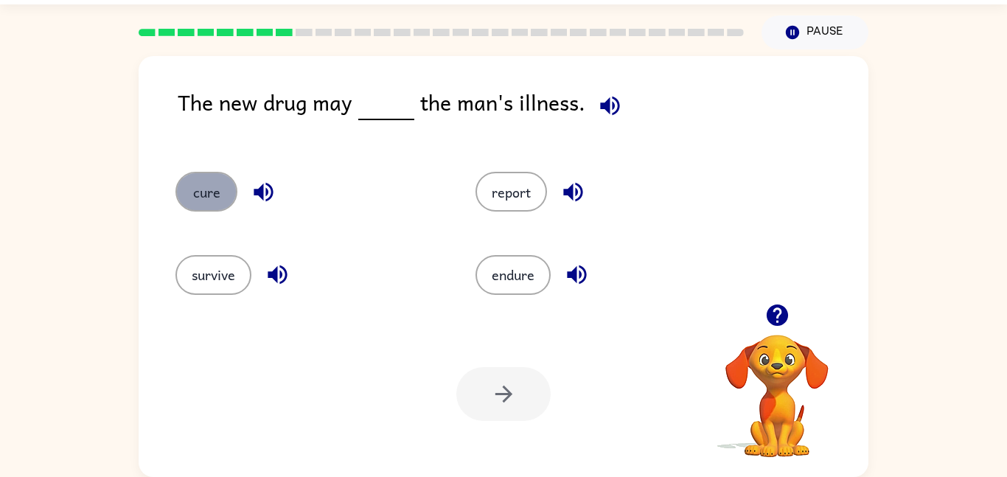
click at [204, 191] on button "cure" at bounding box center [206, 192] width 62 height 40
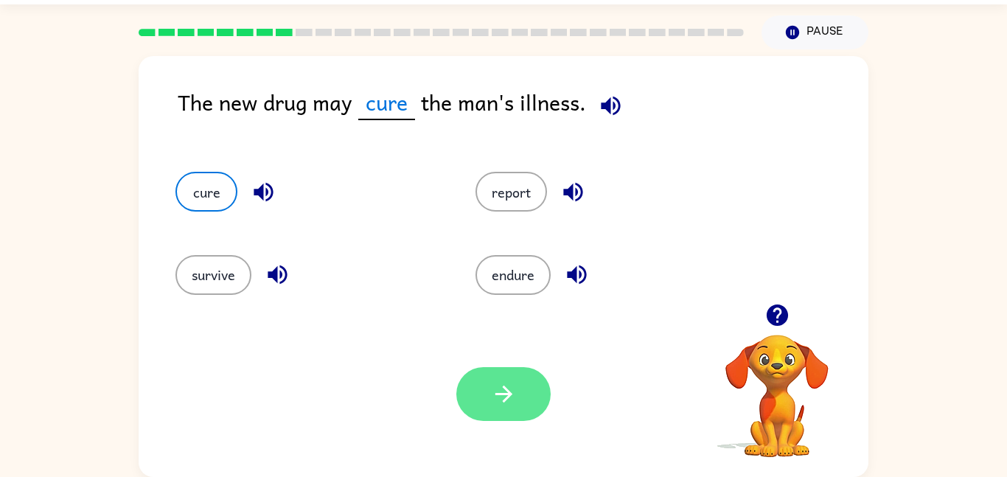
click at [487, 388] on button "button" at bounding box center [503, 394] width 94 height 54
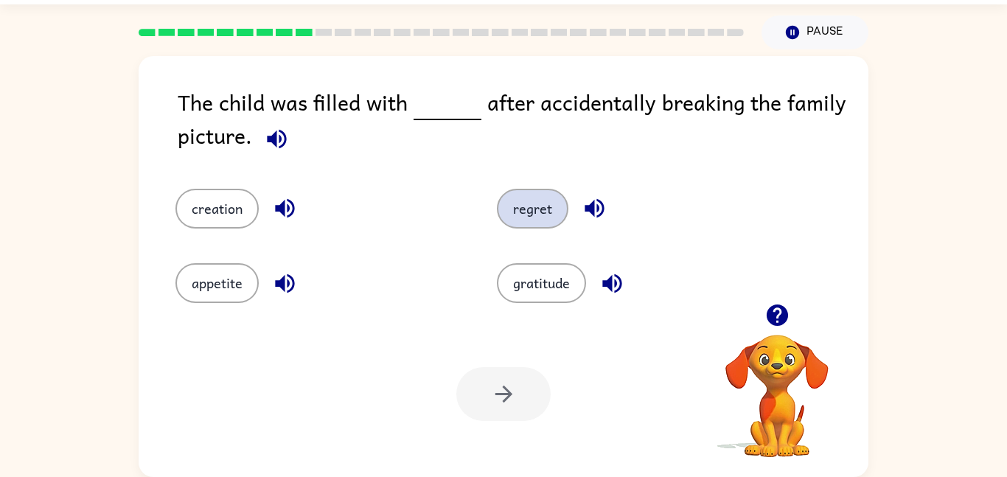
click at [509, 200] on button "regret" at bounding box center [532, 209] width 71 height 40
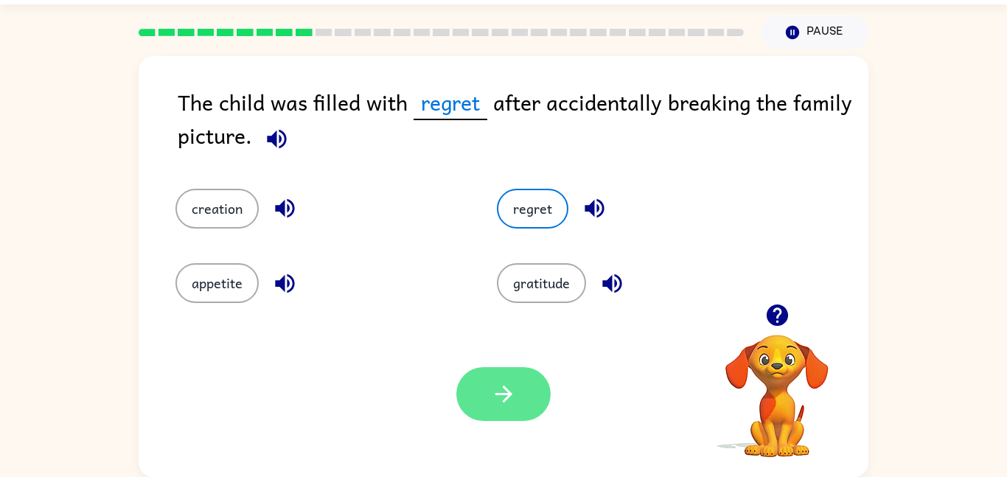
click at [481, 408] on button "button" at bounding box center [503, 394] width 94 height 54
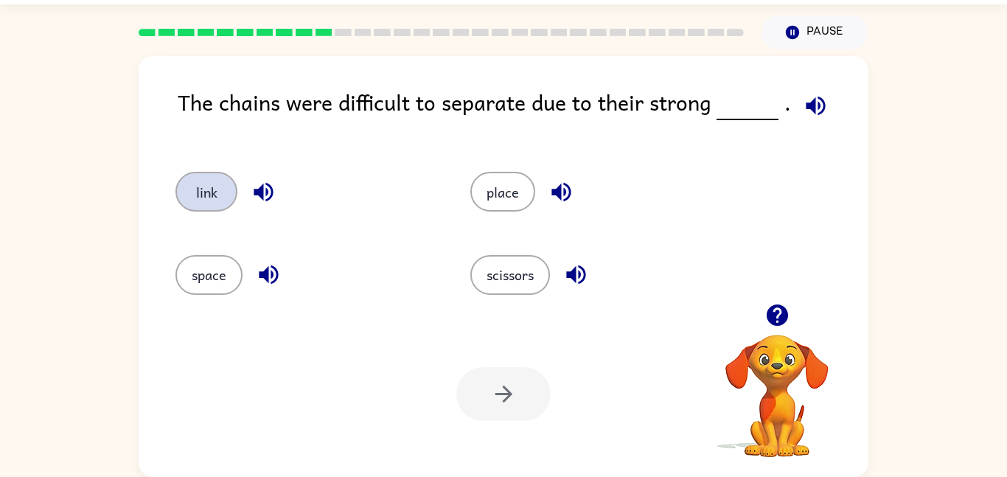
click at [203, 189] on button "link" at bounding box center [206, 192] width 62 height 40
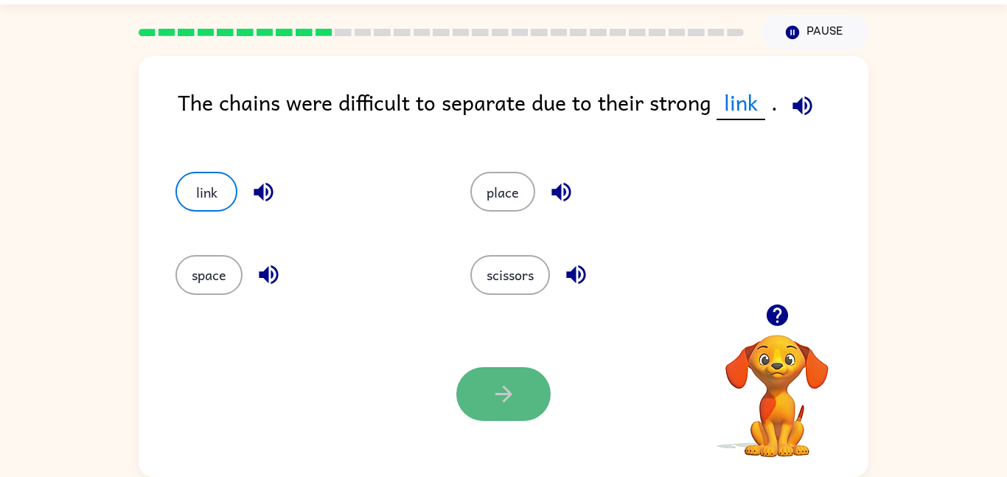
click at [478, 411] on button "button" at bounding box center [503, 394] width 94 height 54
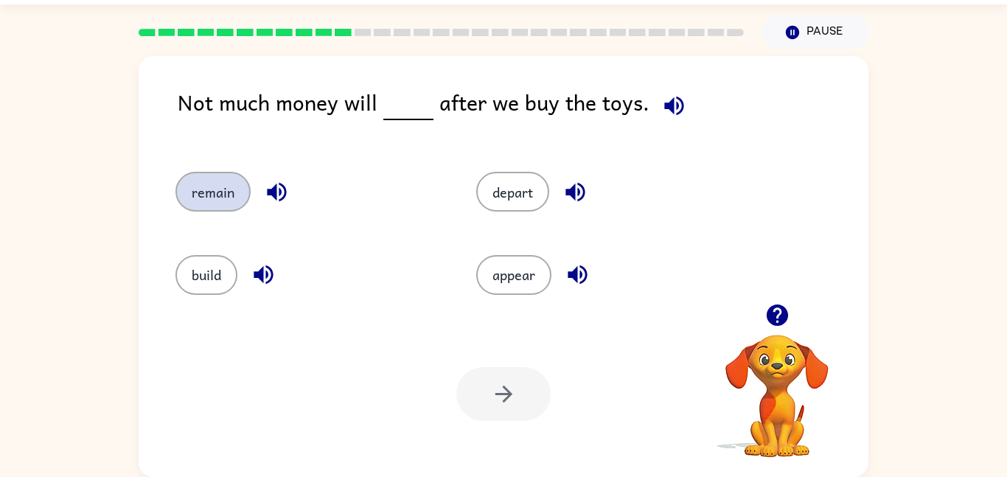
click at [217, 211] on button "remain" at bounding box center [212, 192] width 75 height 40
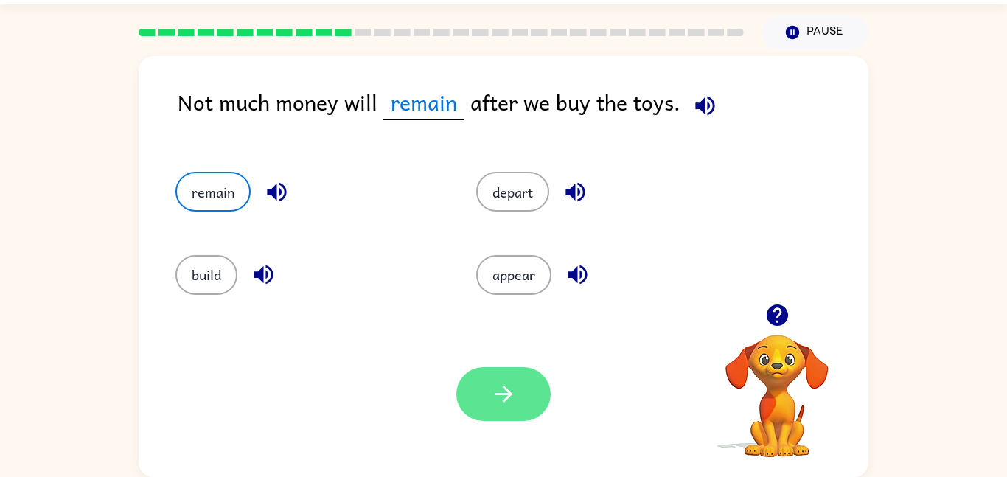
click at [493, 386] on icon "button" at bounding box center [504, 394] width 26 height 26
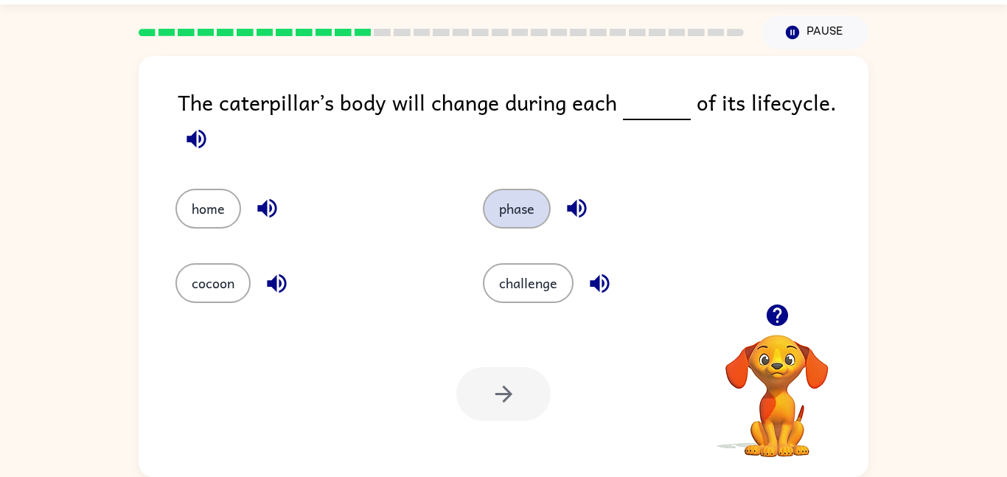
click at [511, 224] on button "phase" at bounding box center [517, 209] width 68 height 40
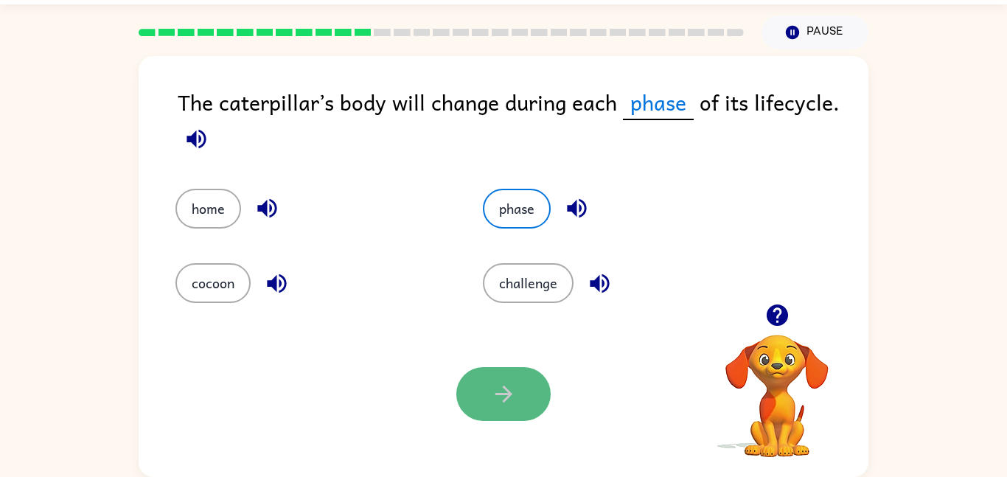
click at [488, 388] on button "button" at bounding box center [503, 394] width 94 height 54
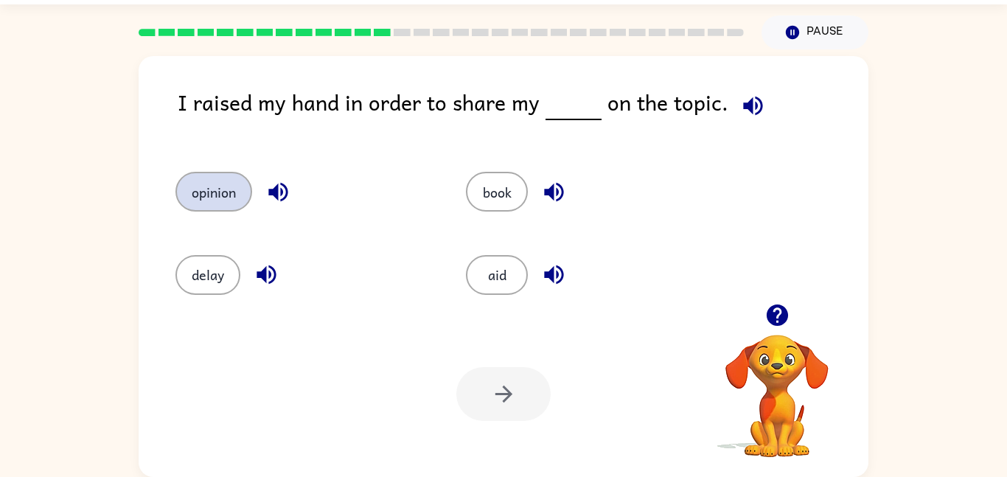
click at [220, 186] on button "opinion" at bounding box center [213, 192] width 77 height 40
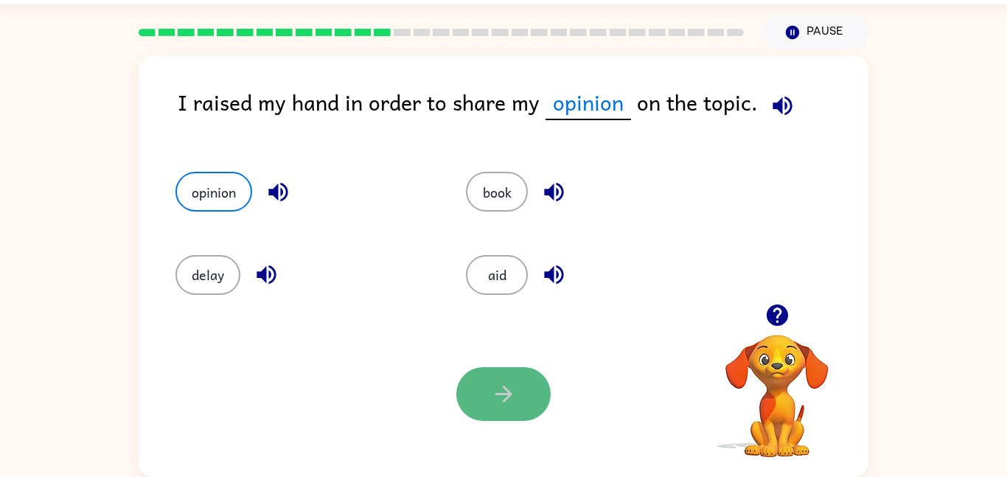
click at [498, 382] on icon "button" at bounding box center [504, 394] width 26 height 26
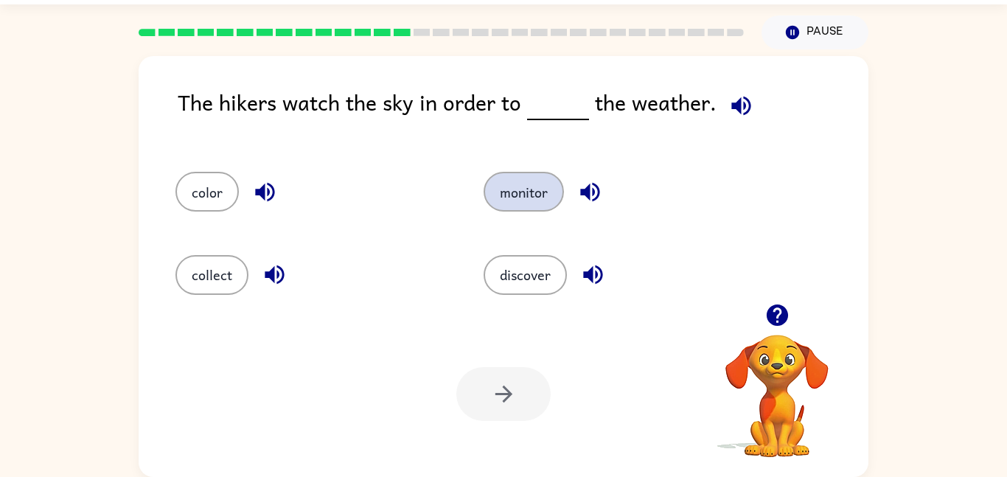
click at [525, 211] on button "monitor" at bounding box center [524, 192] width 80 height 40
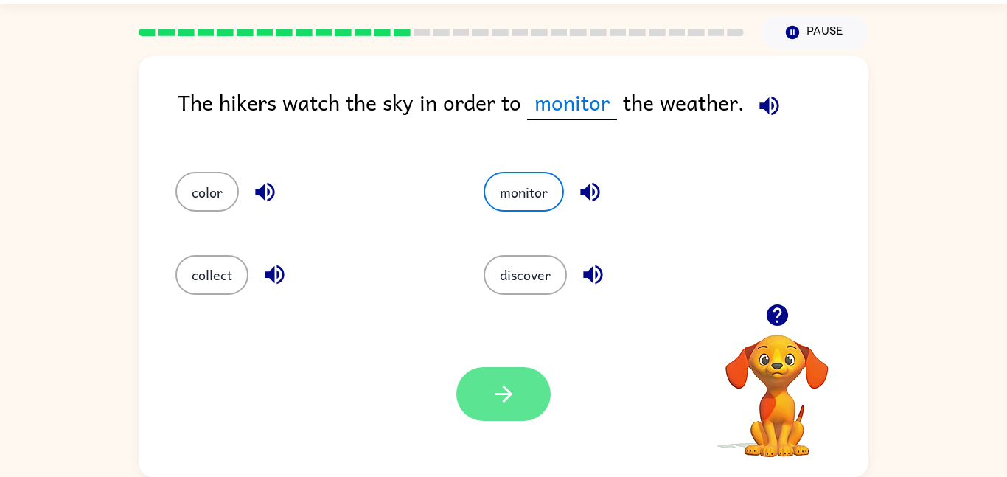
click at [503, 395] on icon "button" at bounding box center [504, 394] width 26 height 26
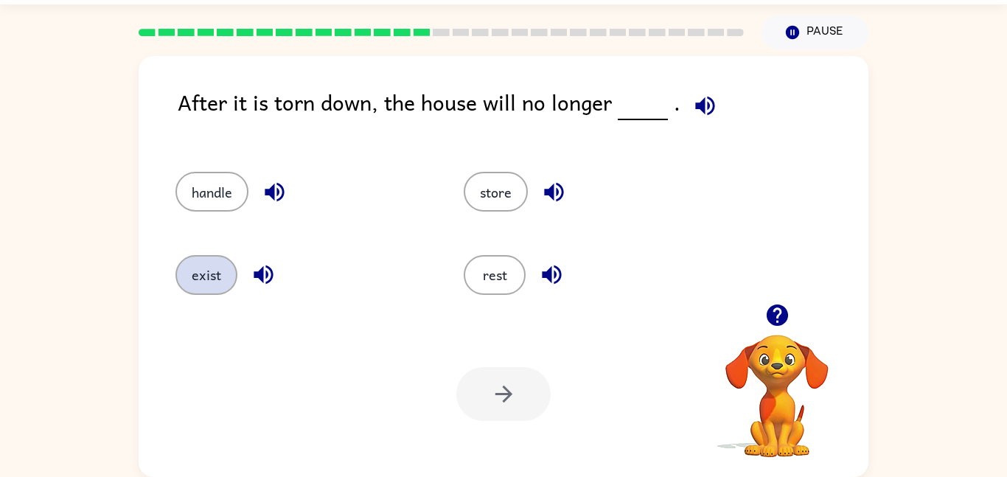
click at [189, 286] on button "exist" at bounding box center [206, 275] width 62 height 40
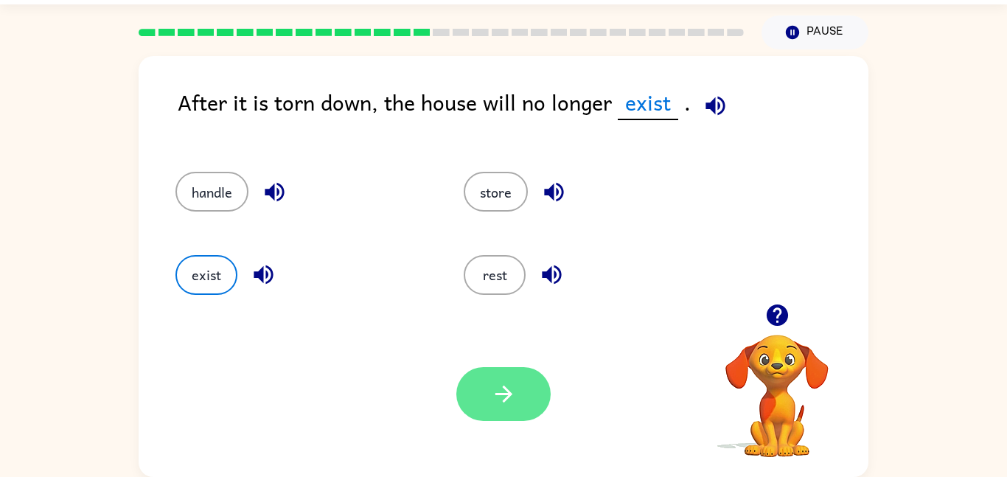
click at [488, 383] on button "button" at bounding box center [503, 394] width 94 height 54
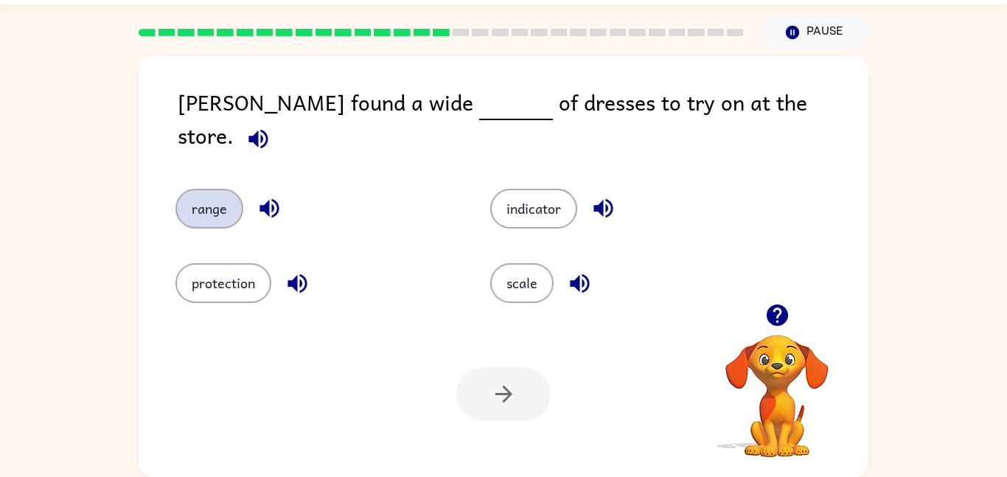
click at [187, 189] on button "range" at bounding box center [209, 209] width 68 height 40
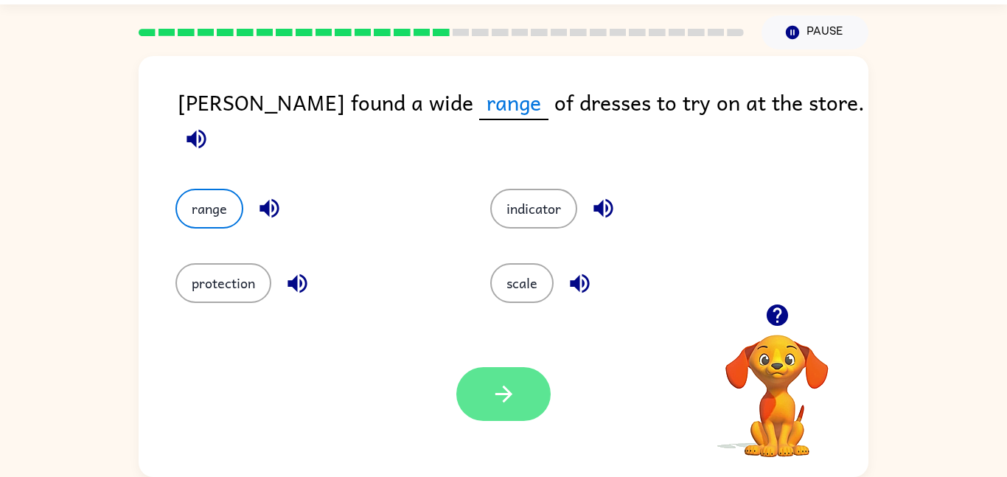
click at [514, 394] on icon "button" at bounding box center [504, 394] width 26 height 26
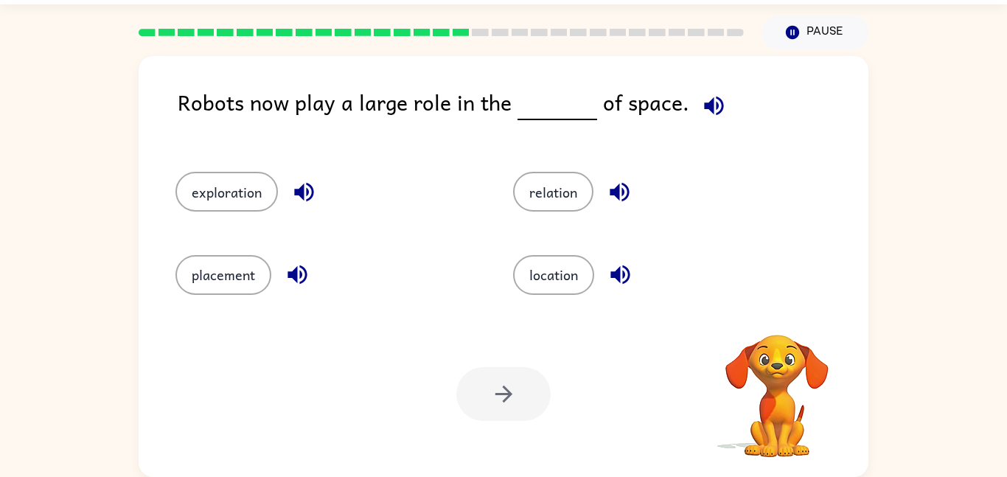
click at [221, 170] on div "exploration" at bounding box center [316, 185] width 338 height 83
click at [223, 173] on button "exploration" at bounding box center [226, 192] width 102 height 40
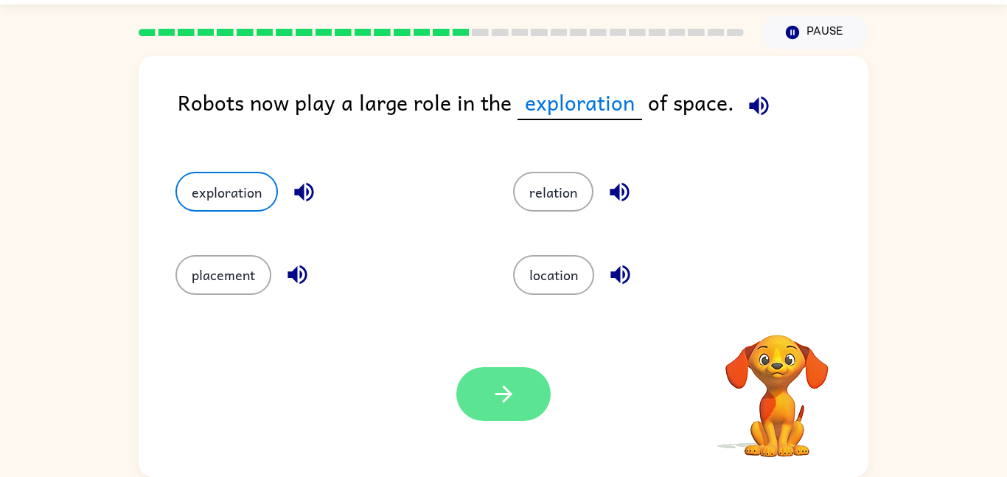
click at [481, 415] on button "button" at bounding box center [503, 394] width 94 height 54
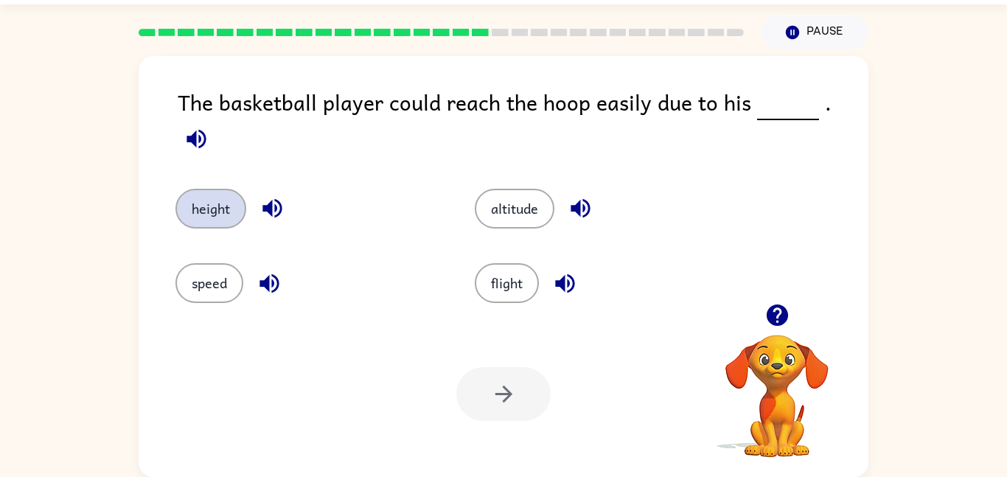
click at [224, 189] on button "height" at bounding box center [210, 209] width 71 height 40
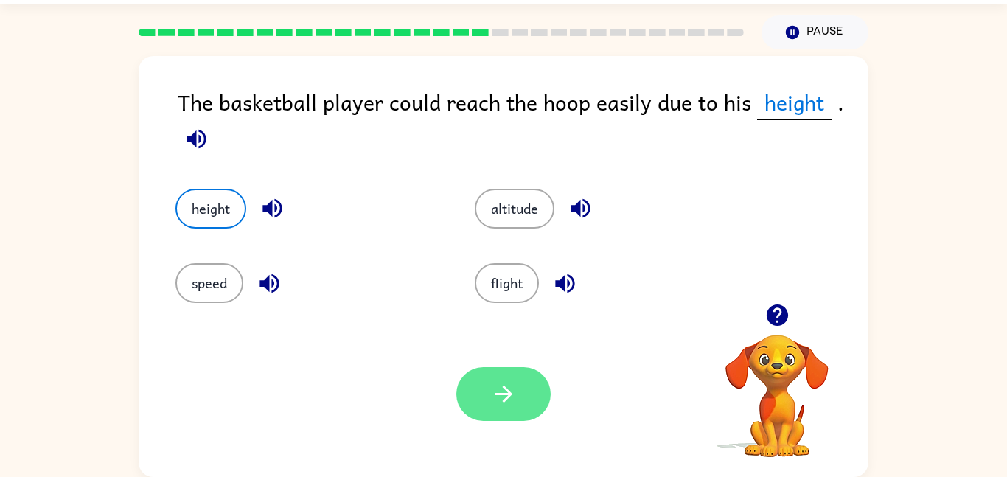
click at [531, 405] on button "button" at bounding box center [503, 394] width 94 height 54
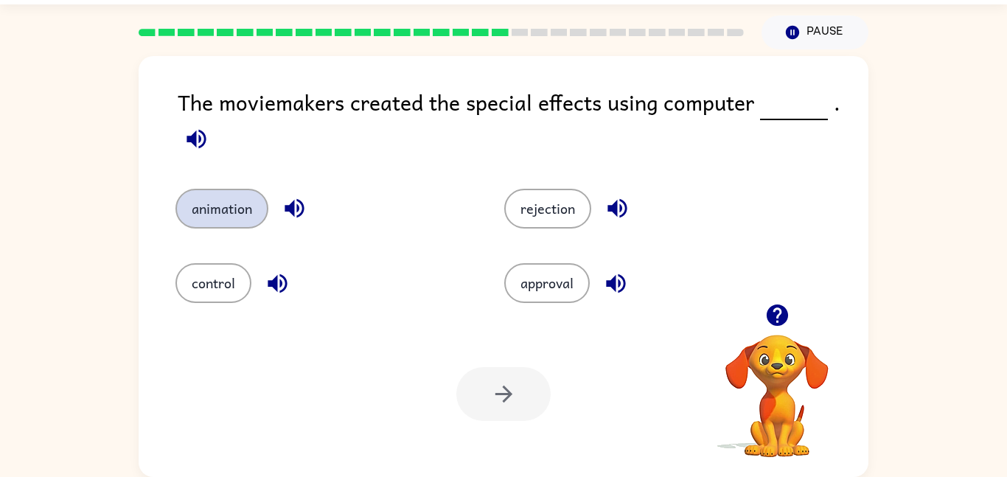
click at [240, 207] on button "animation" at bounding box center [221, 209] width 93 height 40
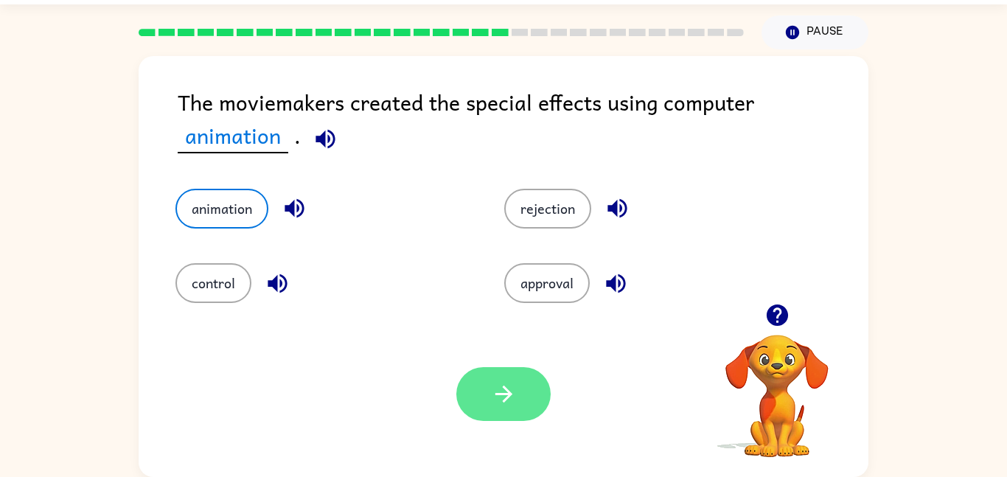
click at [498, 410] on button "button" at bounding box center [503, 394] width 94 height 54
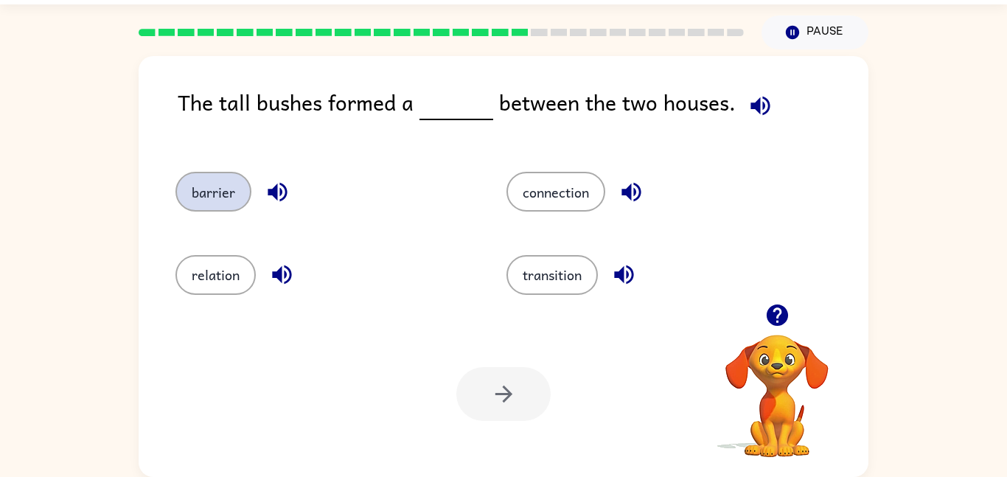
click at [206, 190] on button "barrier" at bounding box center [213, 192] width 76 height 40
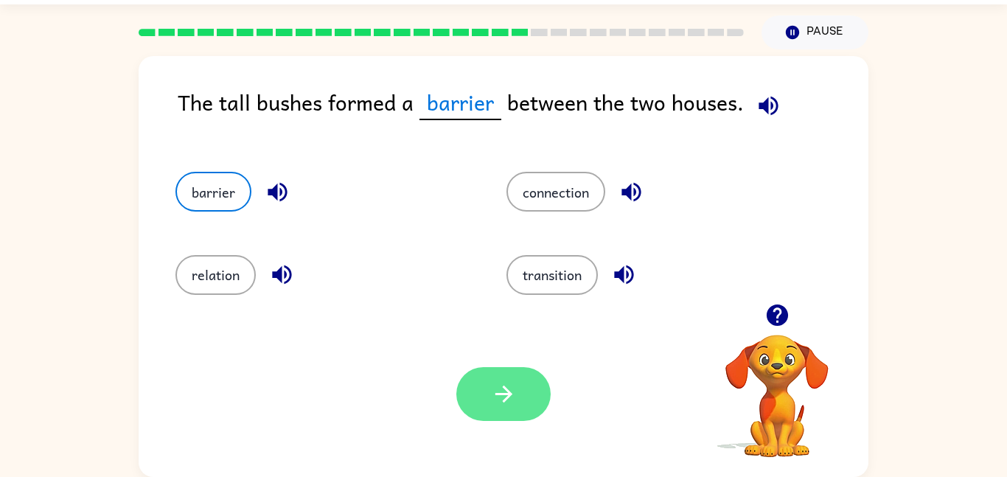
click at [478, 384] on button "button" at bounding box center [503, 394] width 94 height 54
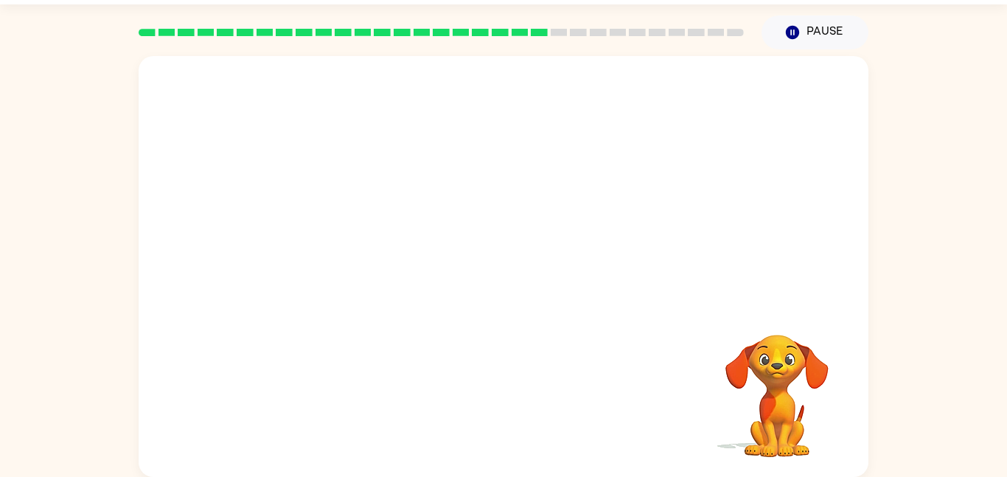
click at [580, 184] on video "Your browser must support playing .mp4 files to use Literably. Please try using…" at bounding box center [504, 180] width 730 height 248
click at [380, 259] on video "Your browser must support playing .mp4 files to use Literably. Please try using…" at bounding box center [504, 180] width 730 height 248
click at [379, 259] on video "Your browser must support playing .mp4 files to use Literably. Please try using…" at bounding box center [504, 180] width 730 height 248
click at [369, 255] on video "Your browser must support playing .mp4 files to use Literably. Please try using…" at bounding box center [504, 180] width 730 height 248
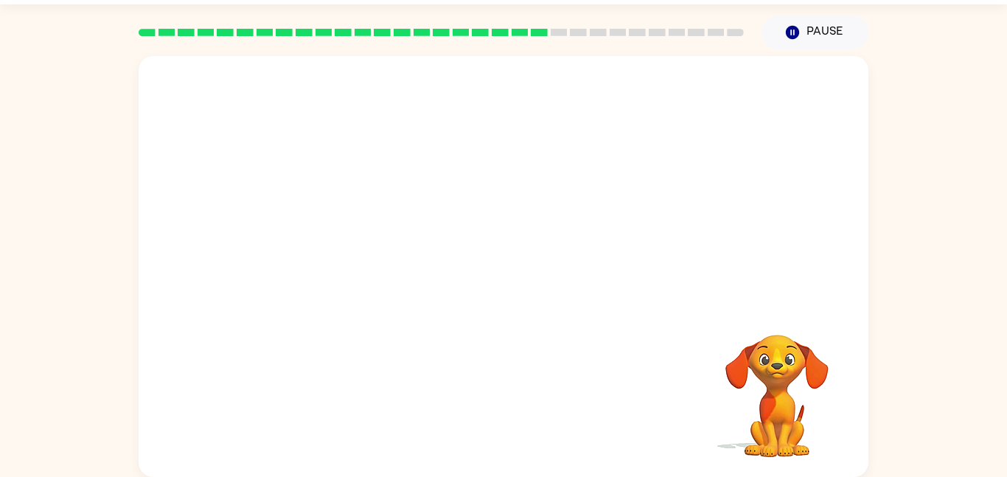
click at [369, 255] on video "Your browser must support playing .mp4 files to use Literably. Please try using…" at bounding box center [504, 180] width 730 height 248
click at [529, 257] on button "button" at bounding box center [503, 274] width 94 height 54
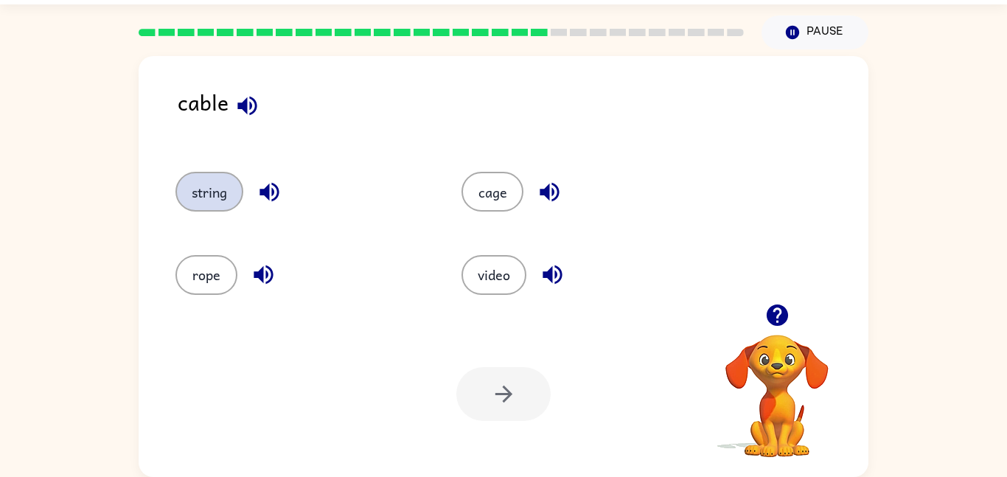
click at [220, 209] on button "string" at bounding box center [209, 192] width 68 height 40
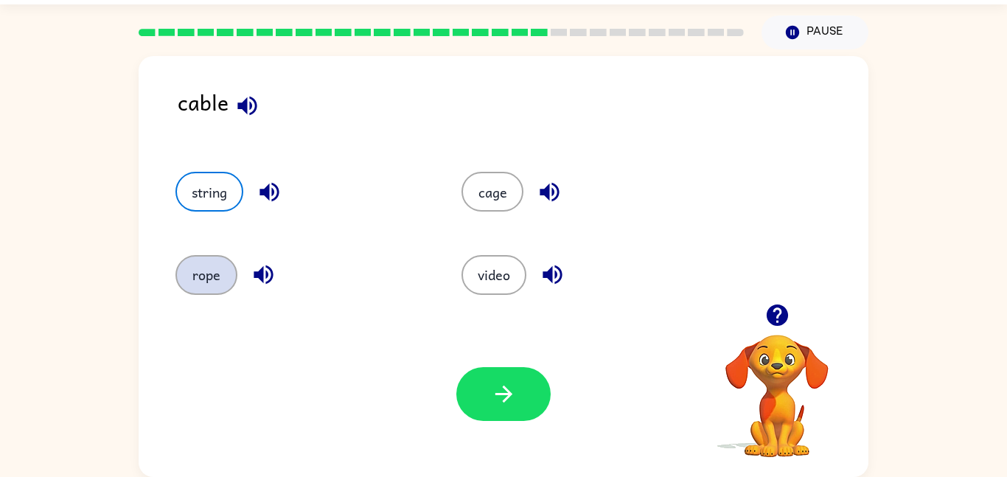
click at [202, 273] on button "rope" at bounding box center [206, 275] width 62 height 40
click at [444, 376] on div "Your browser must support playing .mp4 files to use Literably. Please try using…" at bounding box center [504, 394] width 730 height 166
click at [512, 422] on div "Your browser must support playing .mp4 files to use Literably. Please try using…" at bounding box center [504, 394] width 730 height 166
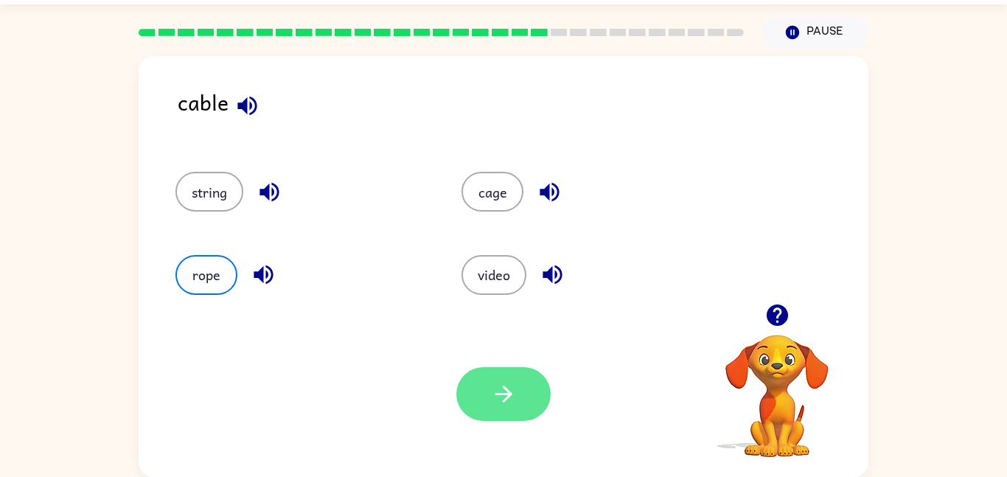
click at [503, 408] on button "button" at bounding box center [503, 394] width 94 height 54
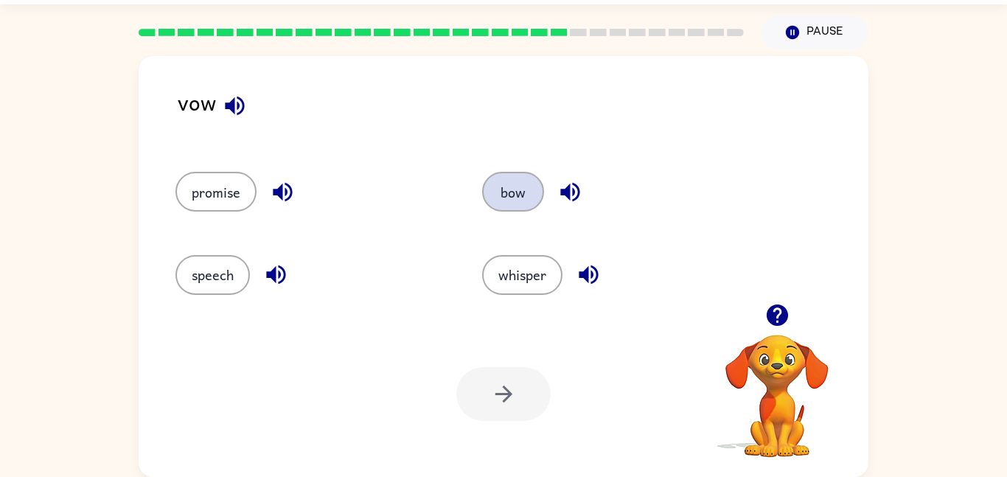
click at [512, 209] on button "bow" at bounding box center [513, 192] width 62 height 40
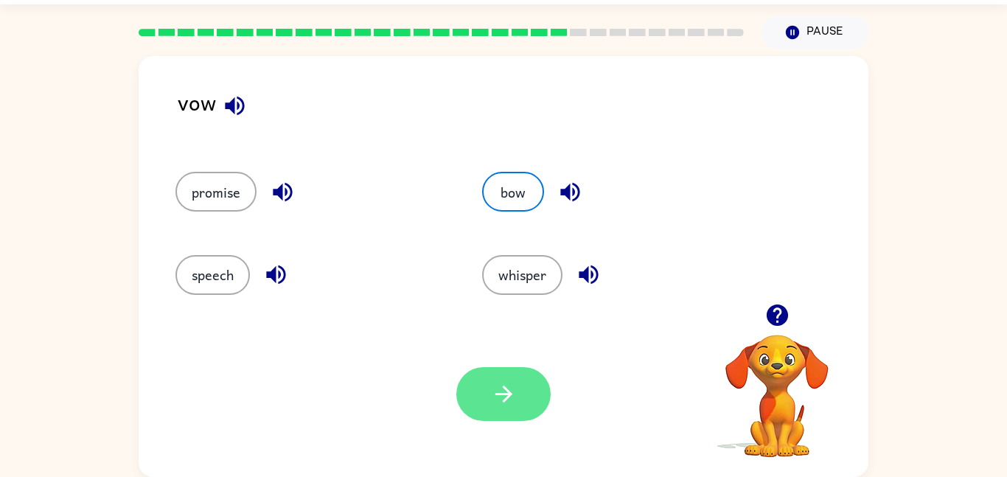
click at [499, 380] on button "button" at bounding box center [503, 394] width 94 height 54
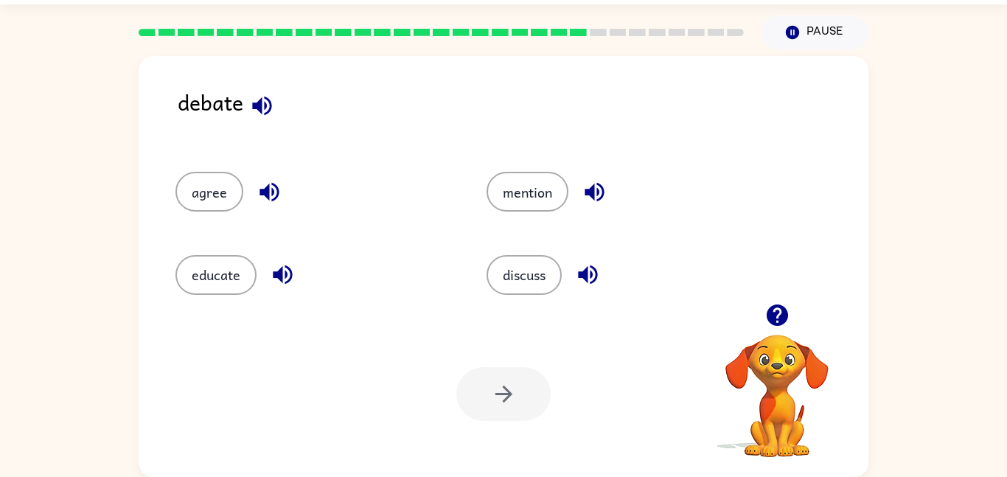
click at [554, 292] on div "discuss" at bounding box center [624, 275] width 277 height 40
click at [517, 282] on button "discuss" at bounding box center [523, 275] width 75 height 40
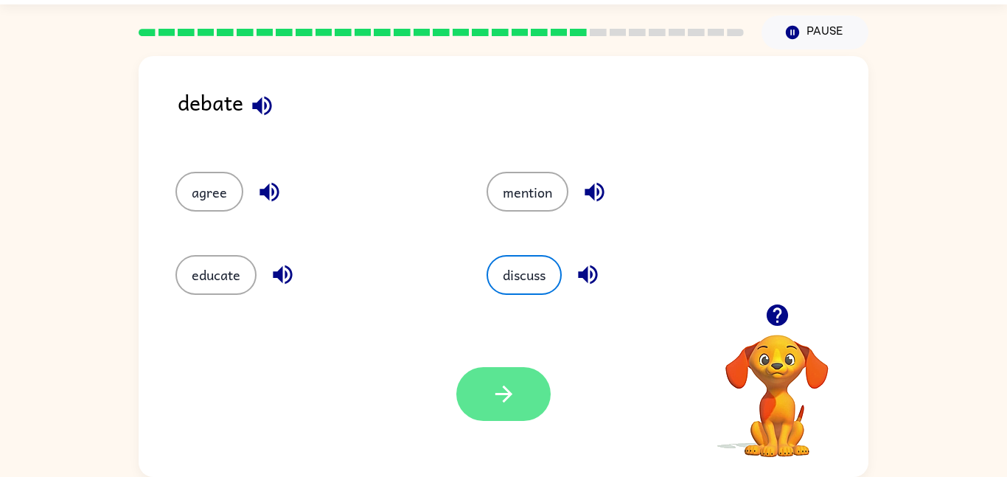
click at [477, 397] on button "button" at bounding box center [503, 394] width 94 height 54
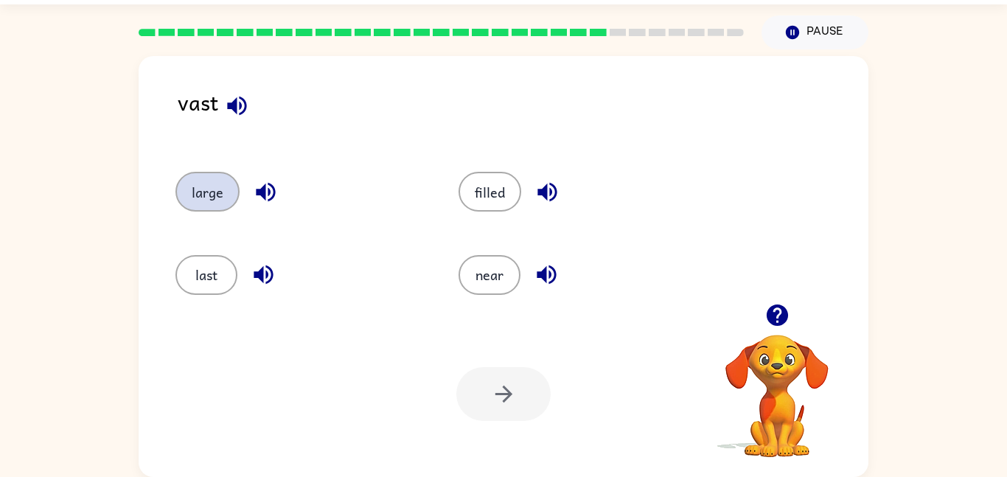
click at [191, 177] on button "large" at bounding box center [207, 192] width 64 height 40
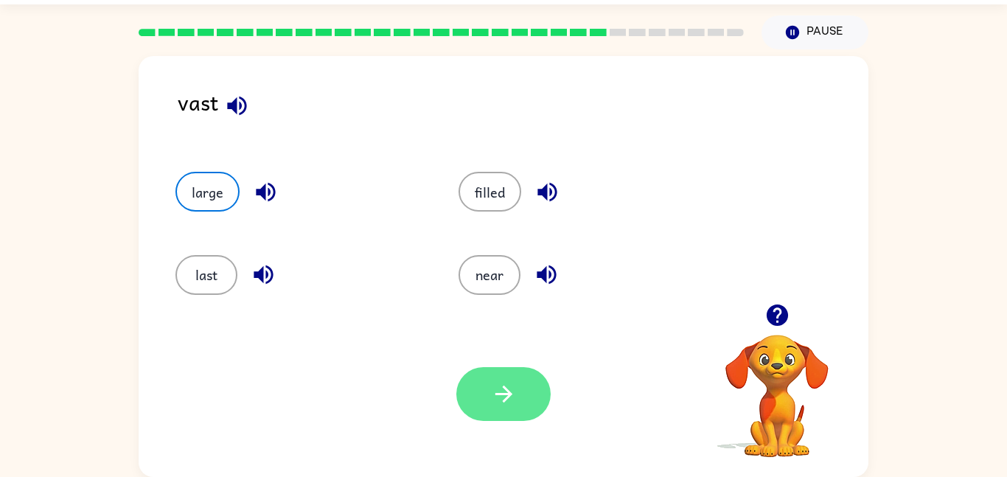
click at [517, 402] on button "button" at bounding box center [503, 394] width 94 height 54
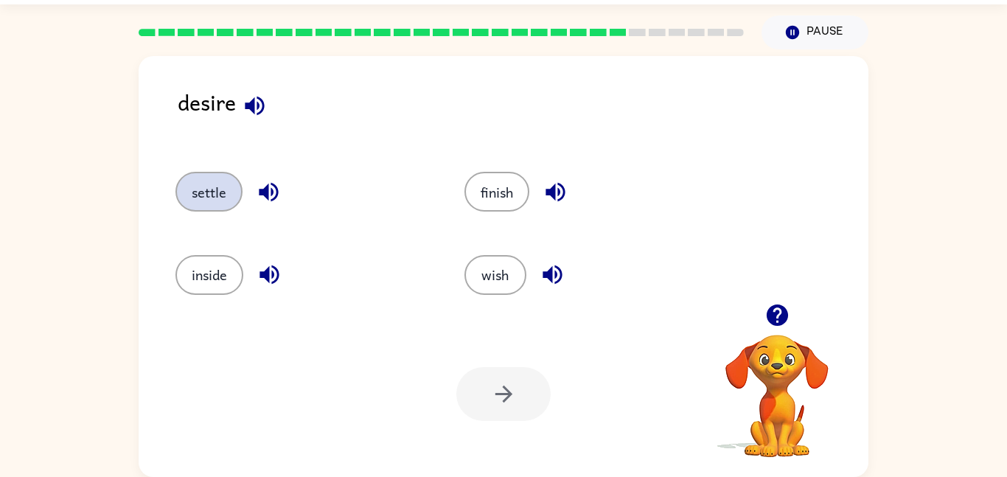
click at [214, 197] on button "settle" at bounding box center [208, 192] width 67 height 40
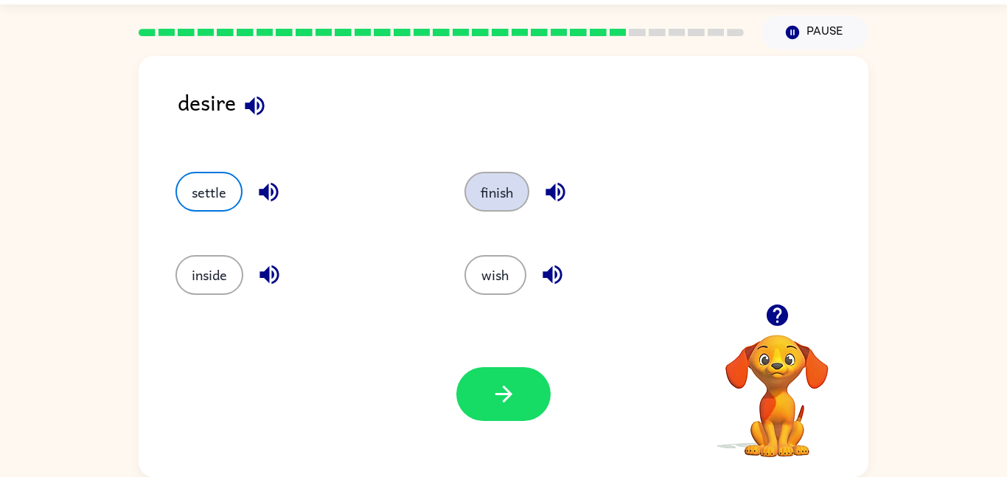
click at [484, 202] on button "finish" at bounding box center [496, 192] width 65 height 40
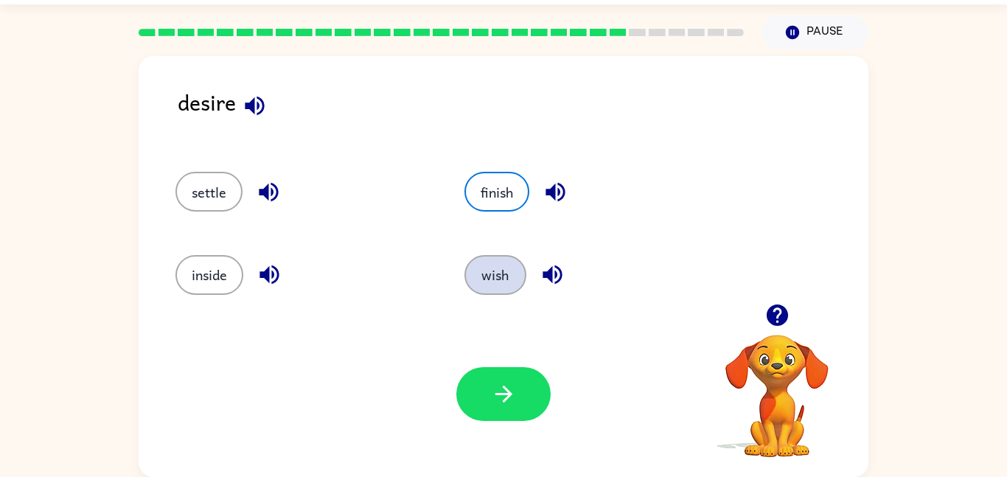
click at [487, 281] on button "wish" at bounding box center [495, 275] width 62 height 40
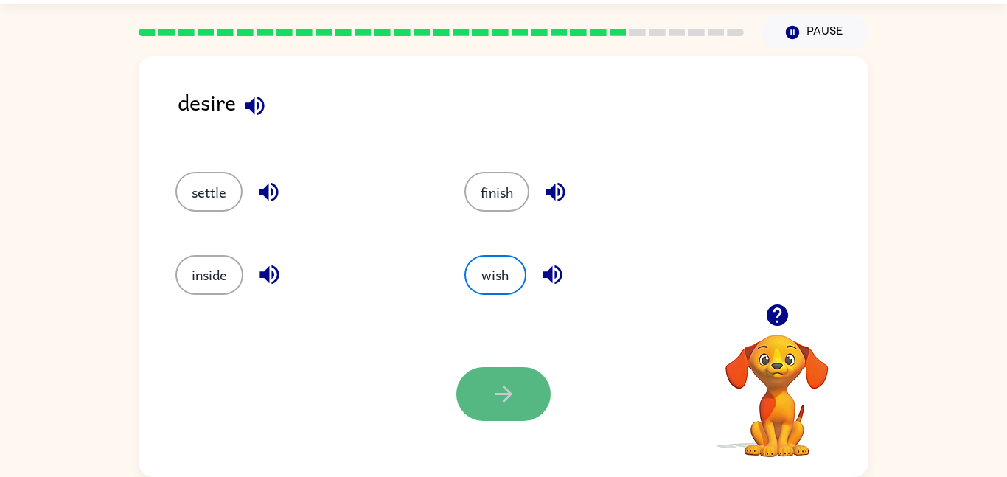
click at [476, 402] on button "button" at bounding box center [503, 394] width 94 height 54
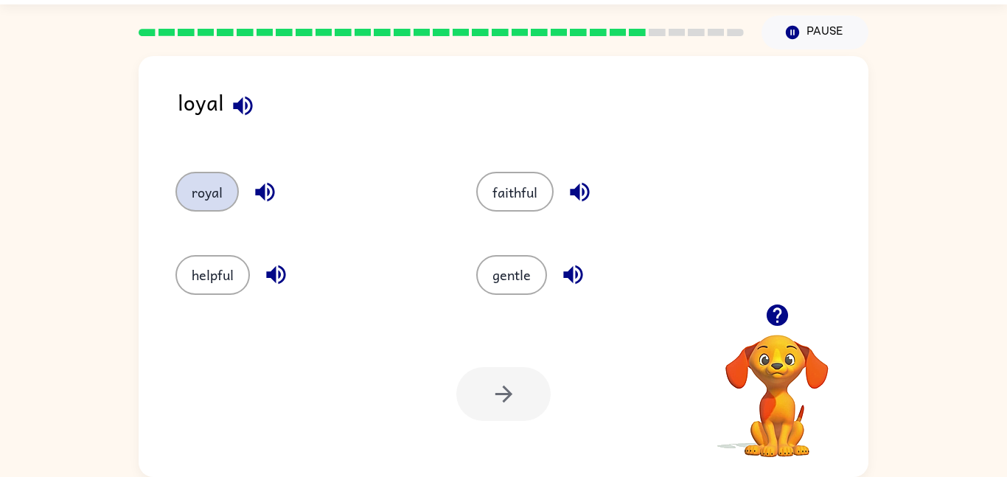
click at [184, 195] on button "royal" at bounding box center [206, 192] width 63 height 40
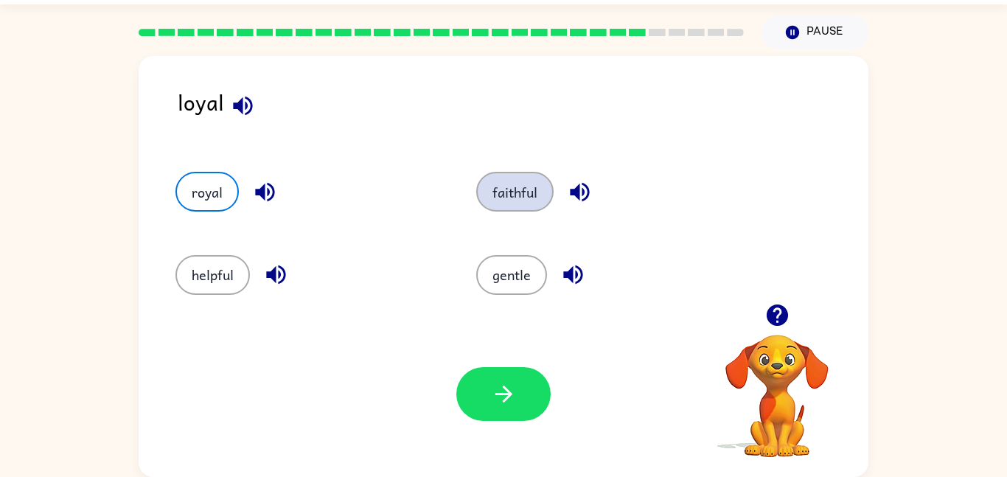
click at [490, 186] on button "faithful" at bounding box center [514, 192] width 77 height 40
click at [192, 198] on button "royal" at bounding box center [206, 192] width 63 height 40
click at [492, 195] on button "faithful" at bounding box center [514, 192] width 77 height 40
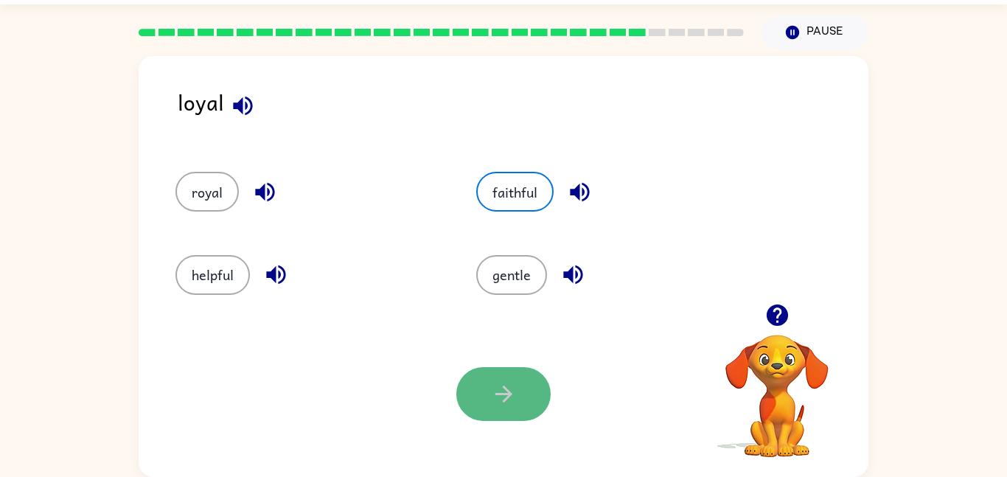
click at [525, 384] on button "button" at bounding box center [503, 394] width 94 height 54
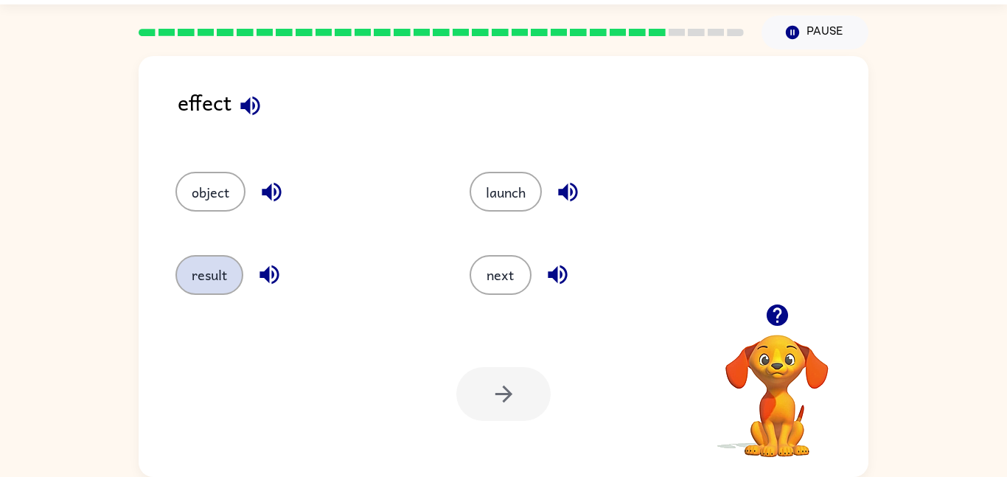
click at [221, 282] on button "result" at bounding box center [209, 275] width 68 height 40
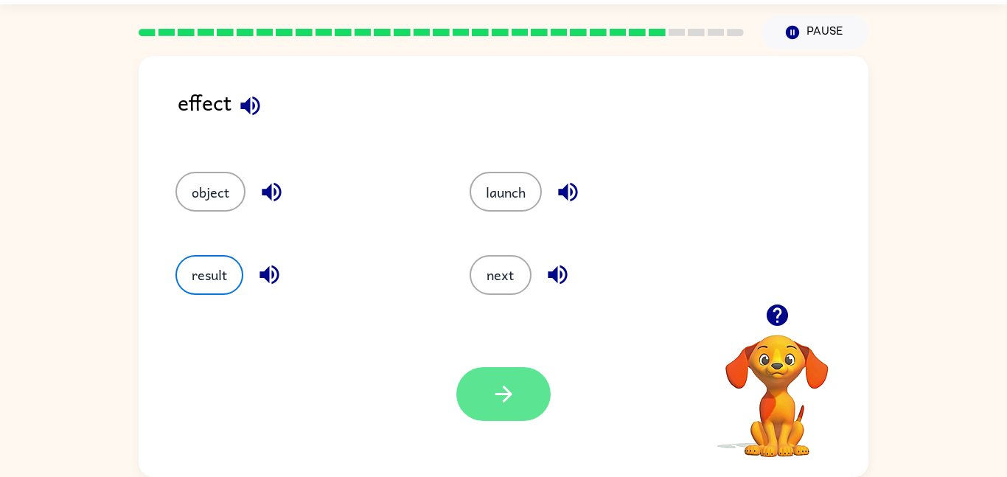
click at [464, 391] on button "button" at bounding box center [503, 394] width 94 height 54
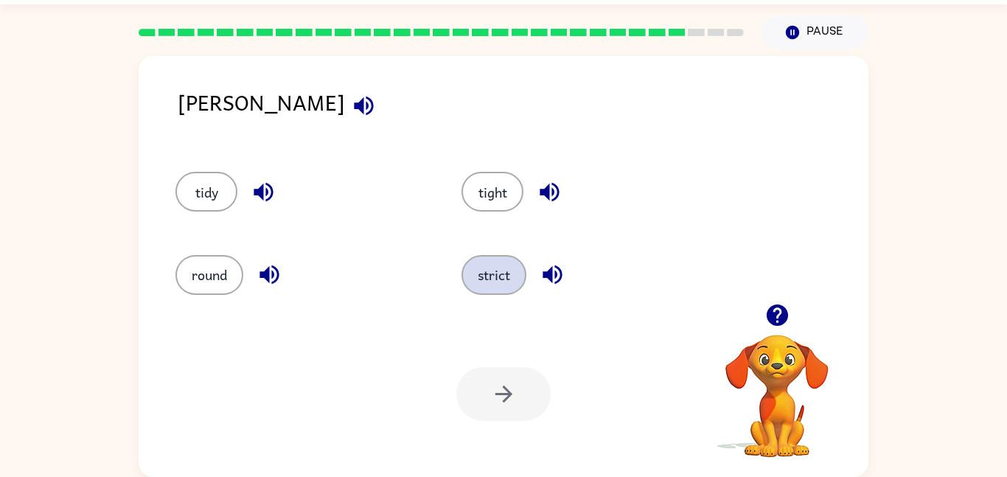
click at [509, 285] on button "strict" at bounding box center [493, 275] width 65 height 40
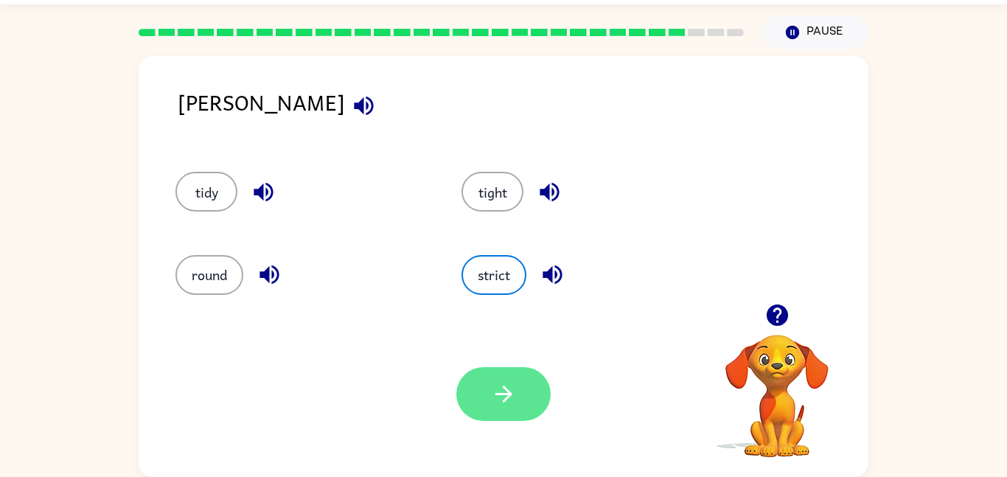
click at [512, 393] on icon "button" at bounding box center [504, 394] width 26 height 26
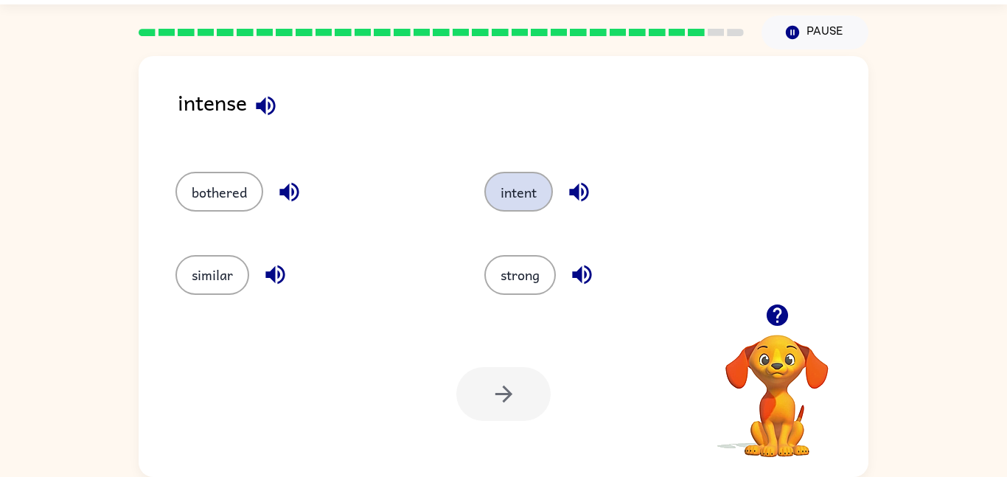
click at [511, 194] on button "intent" at bounding box center [518, 192] width 69 height 40
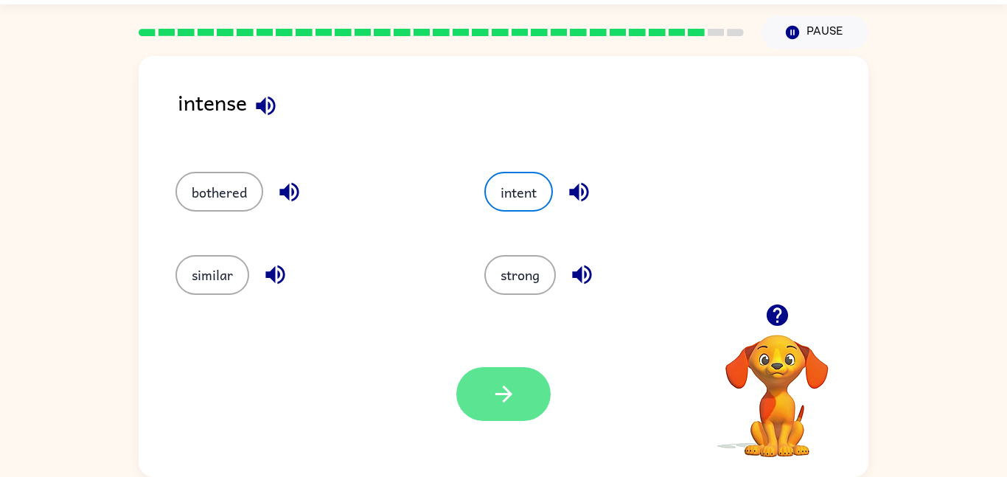
click at [478, 410] on button "button" at bounding box center [503, 394] width 94 height 54
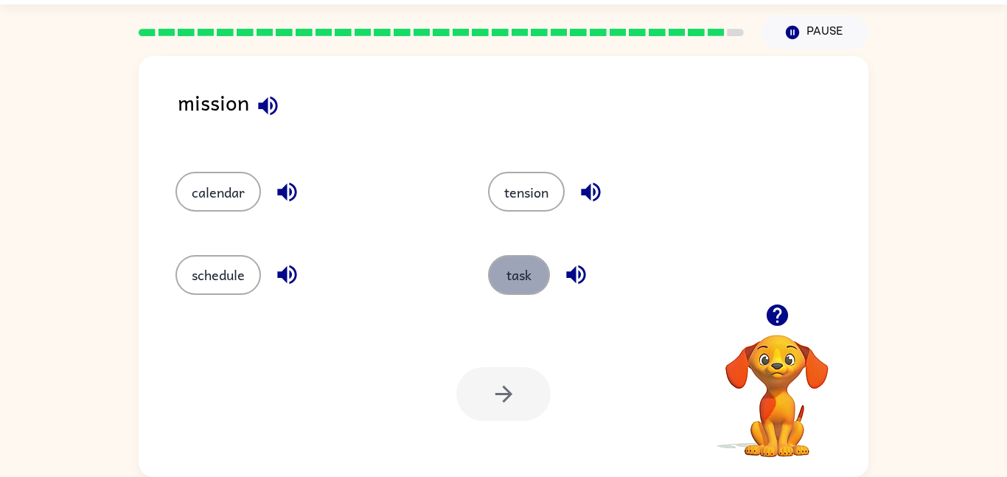
click at [524, 267] on button "task" at bounding box center [519, 275] width 62 height 40
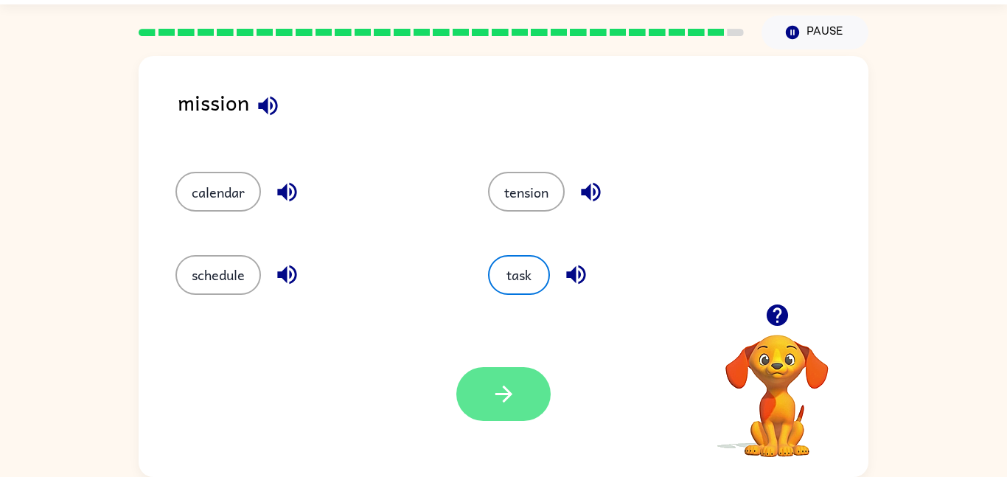
click at [512, 384] on icon "button" at bounding box center [504, 394] width 26 height 26
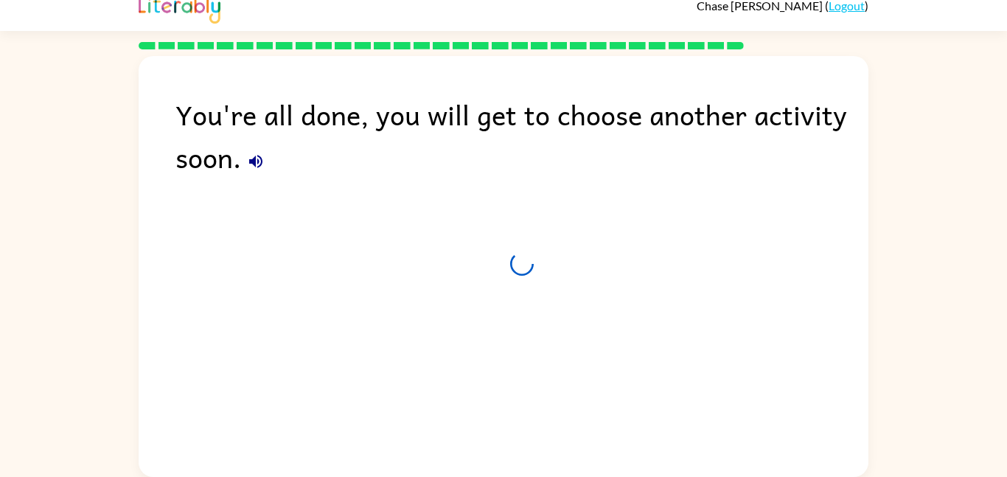
scroll to position [15, 0]
